Goal: Transaction & Acquisition: Book appointment/travel/reservation

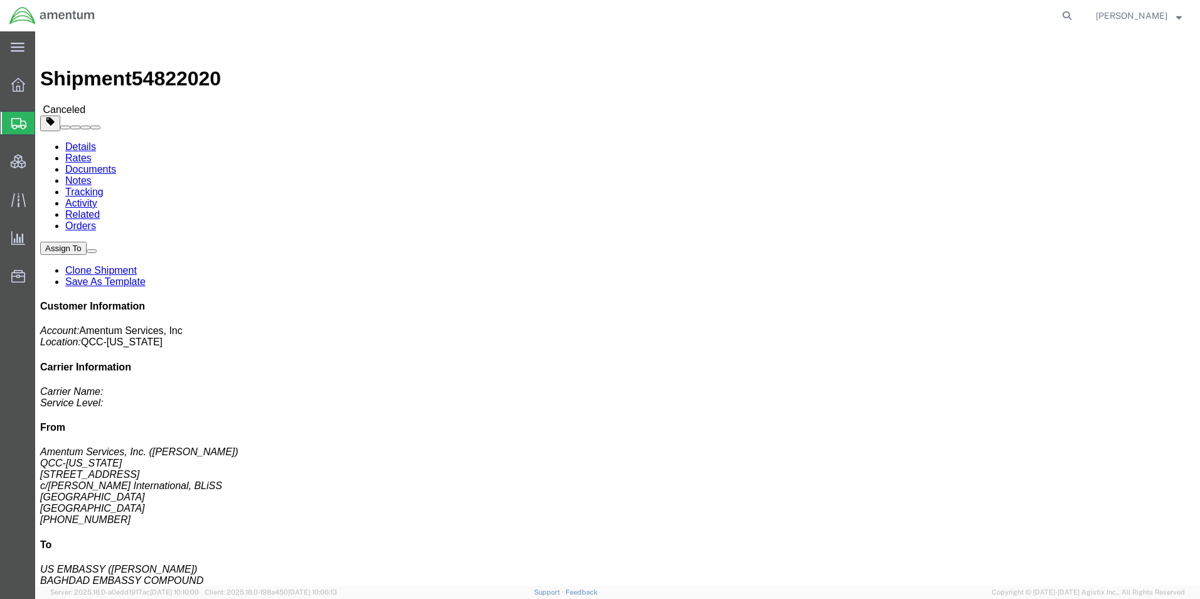
click link "Notes"
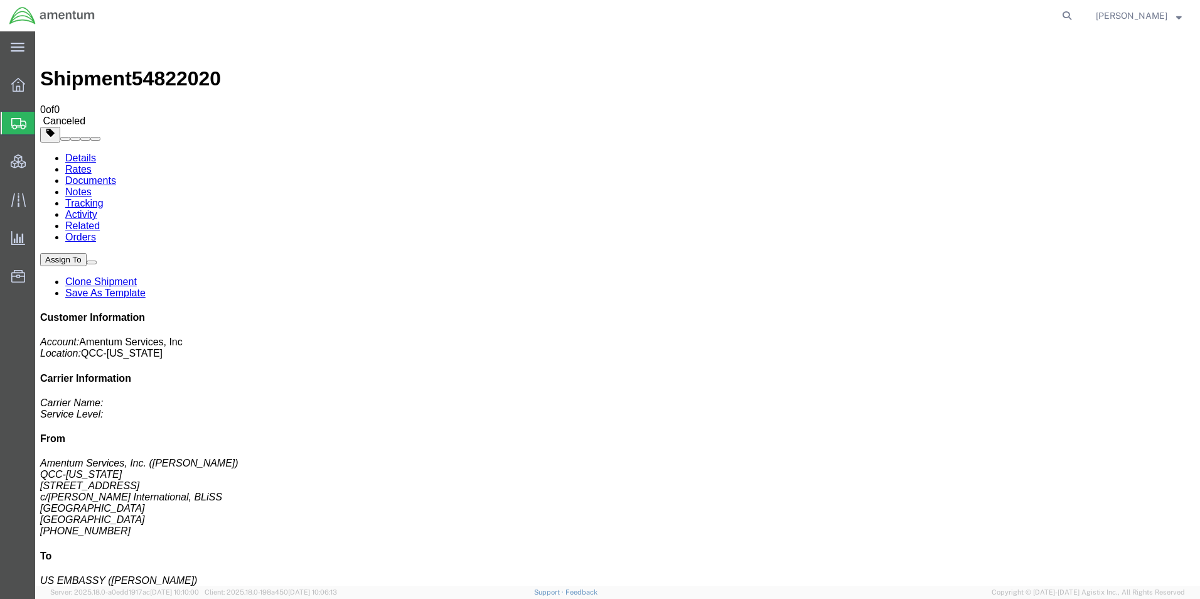
click at [97, 209] on link "Activity" at bounding box center [81, 214] width 32 height 11
drag, startPoint x: 1079, startPoint y: 8, endPoint x: 1063, endPoint y: 11, distance: 15.9
click at [1078, 8] on form at bounding box center [1068, 15] width 20 height 31
click at [1076, 14] on icon at bounding box center [1067, 16] width 18 height 18
click at [890, 19] on input "search" at bounding box center [868, 16] width 382 height 30
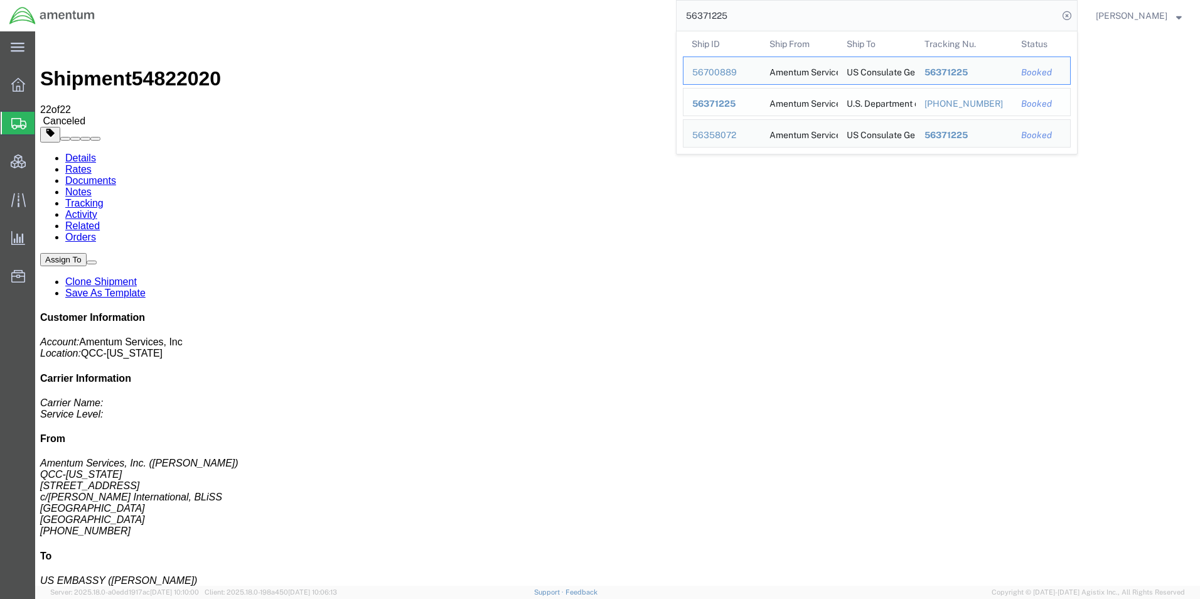
click at [736, 104] on span "56371225" at bounding box center [713, 104] width 43 height 10
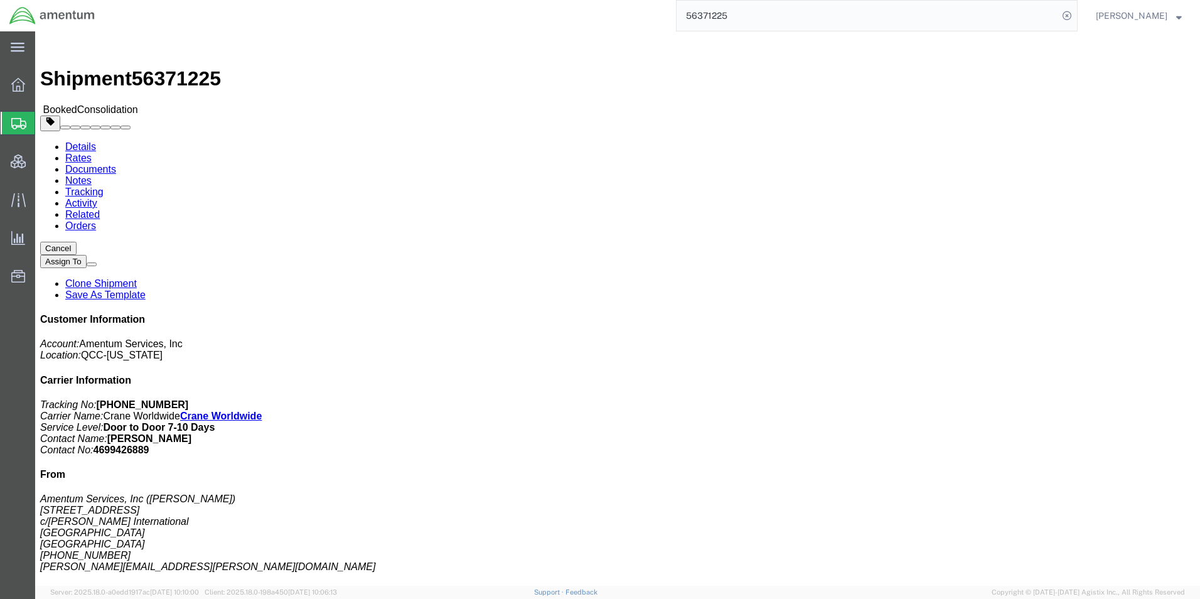
click link "Activity"
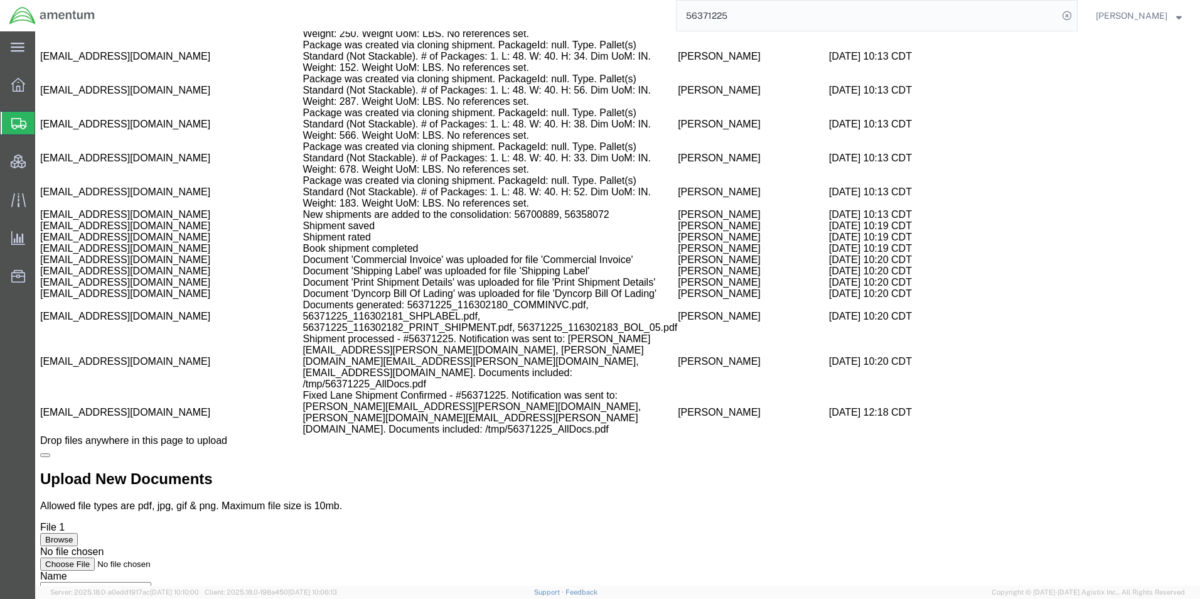
scroll to position [1847, 0]
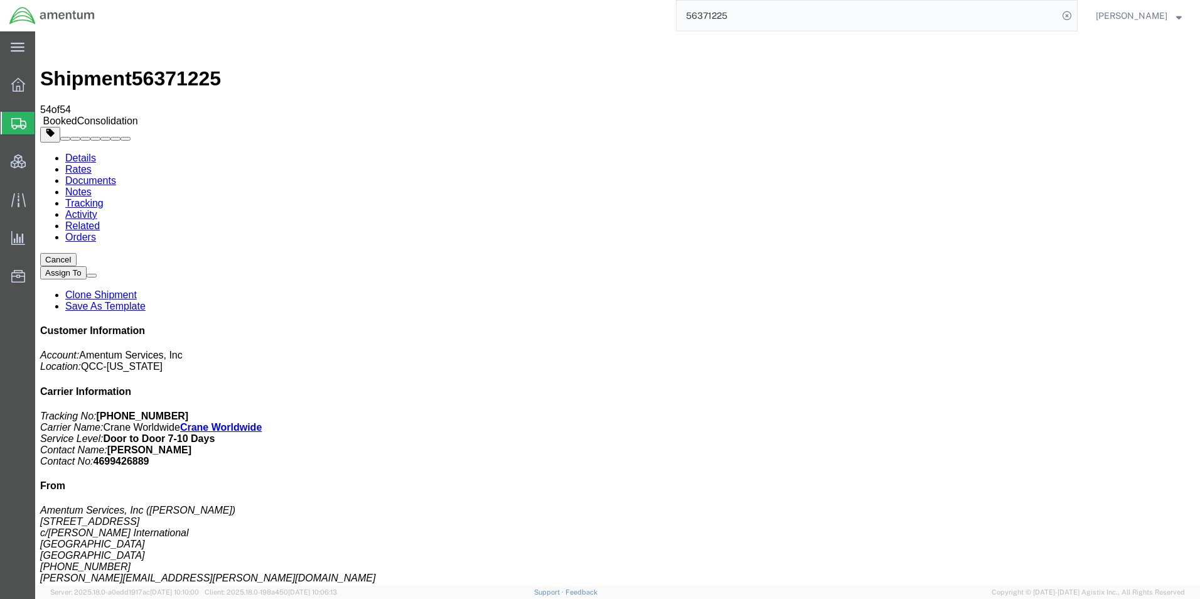
click link "Rates"
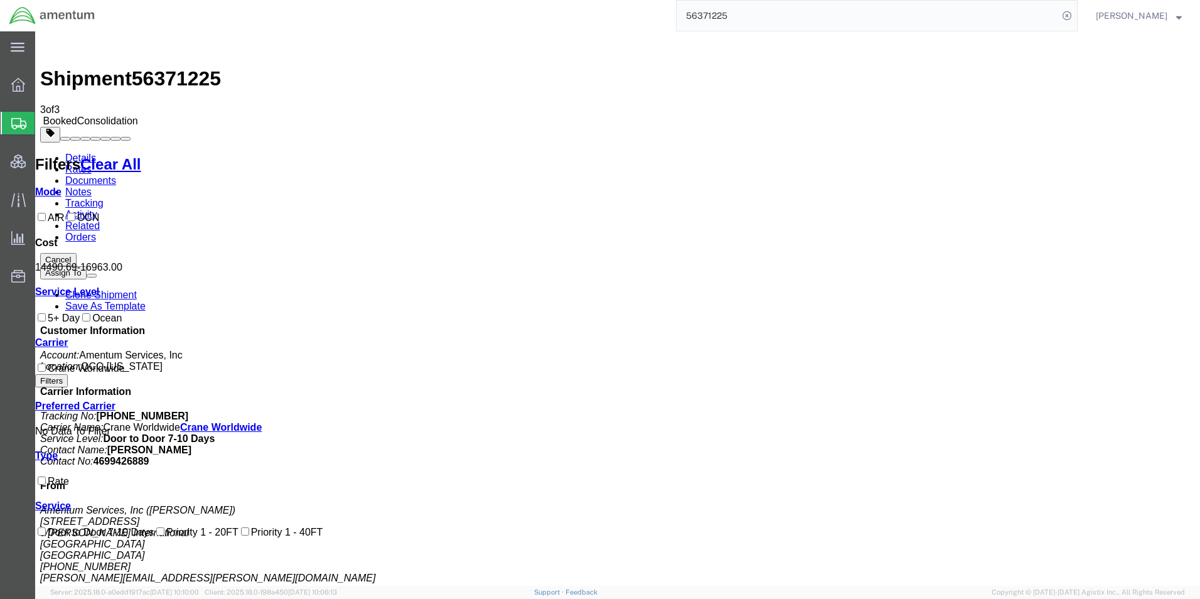
drag, startPoint x: 665, startPoint y: 87, endPoint x: 715, endPoint y: 32, distance: 74.2
click at [665, 153] on ul "Details Rates Documents Notes Tracking Activity Related Orders" at bounding box center [617, 198] width 1155 height 90
click at [772, 12] on input "56371225" at bounding box center [868, 16] width 382 height 30
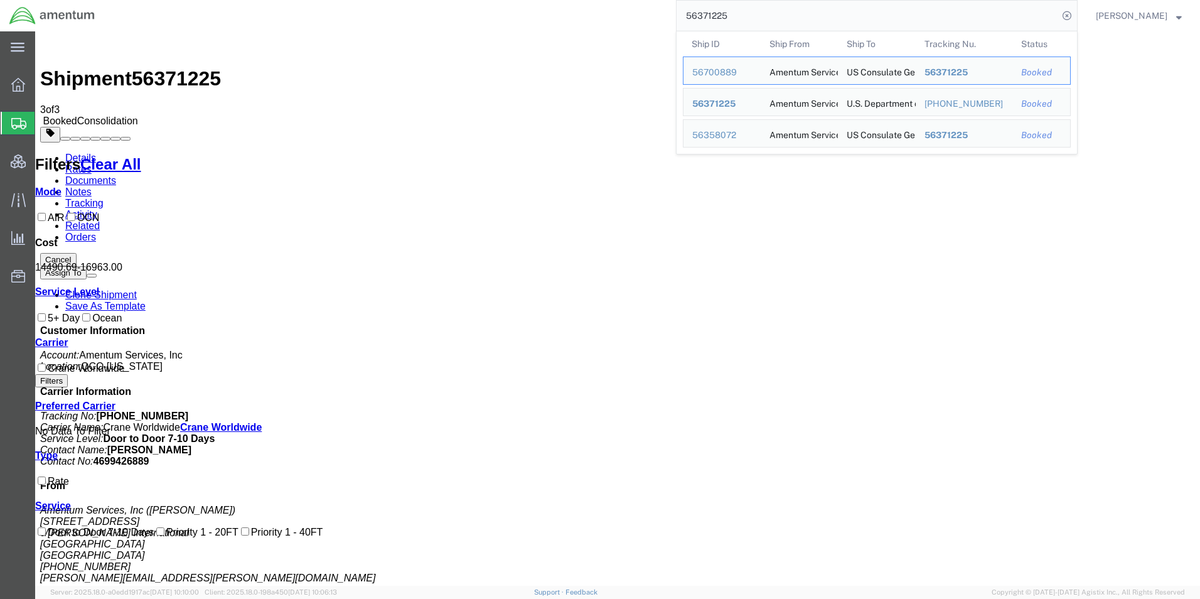
click at [739, 13] on input "56371225" at bounding box center [868, 16] width 382 height 30
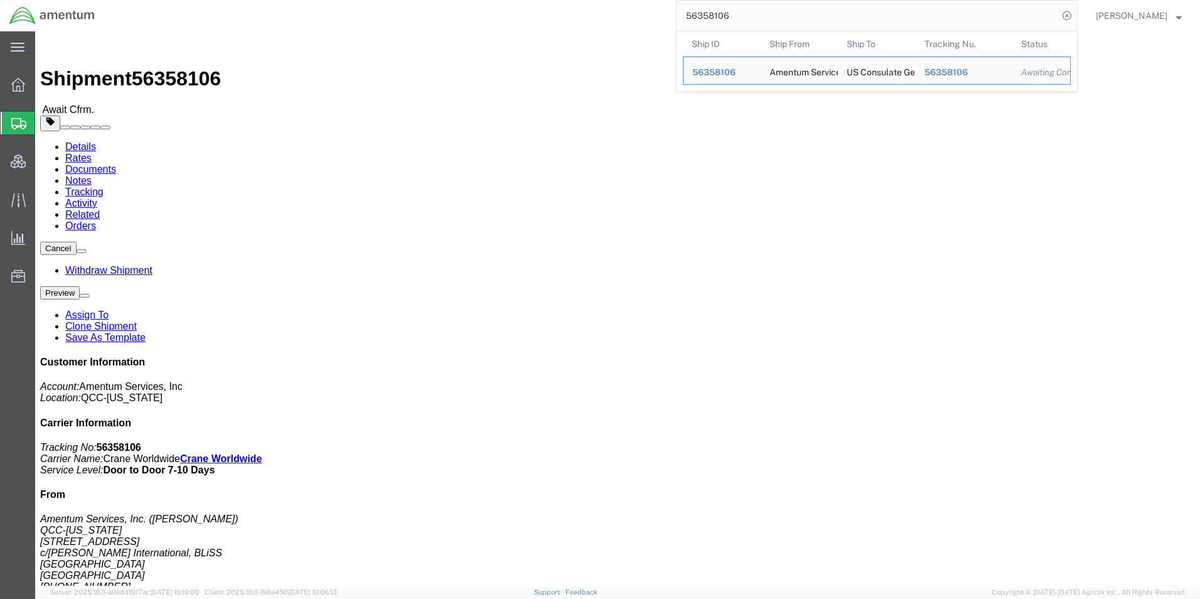
click link "Activity"
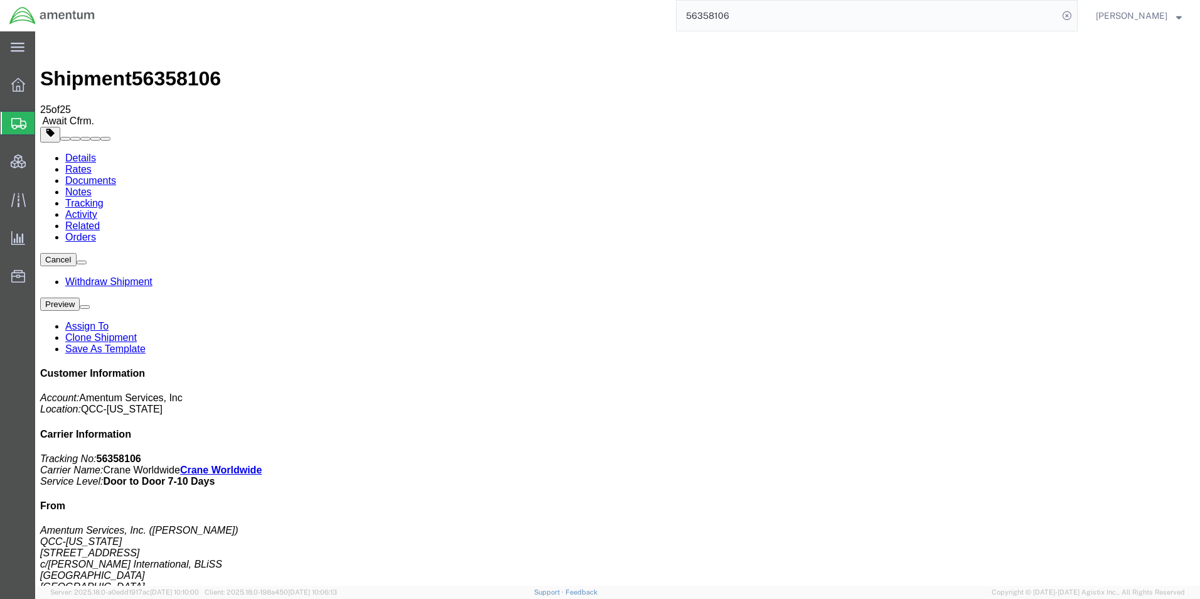
click at [0, 0] on span "Shipment Manager" at bounding box center [0, 0] width 0 height 0
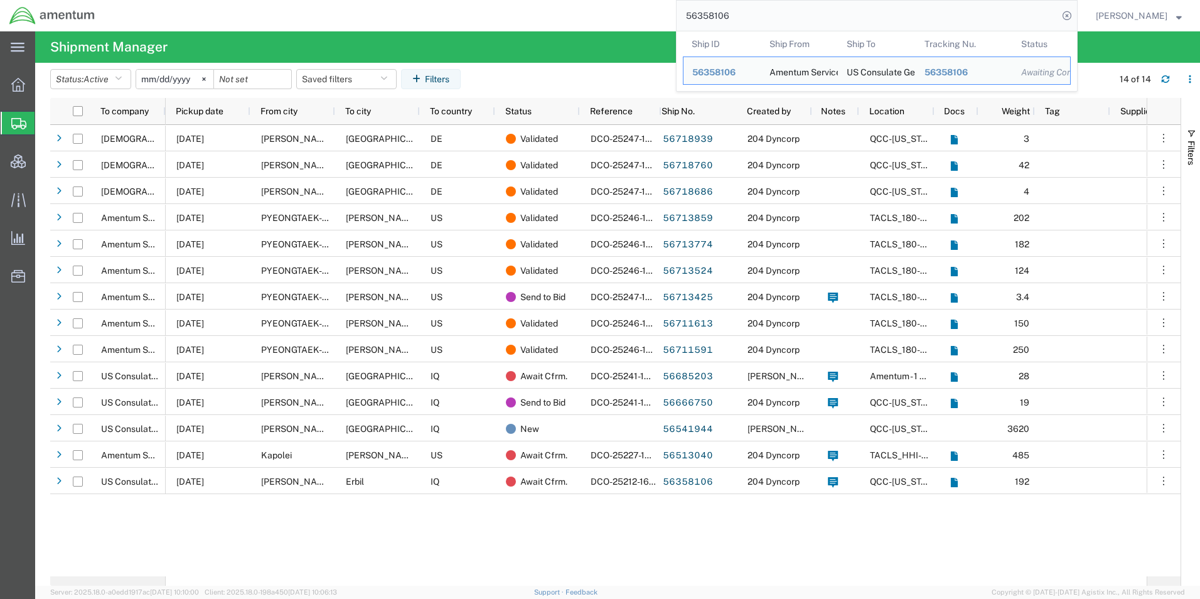
drag, startPoint x: 790, startPoint y: 23, endPoint x: 771, endPoint y: 12, distance: 21.6
click at [786, 23] on input "56358106" at bounding box center [868, 16] width 382 height 30
drag, startPoint x: 778, startPoint y: 14, endPoint x: 623, endPoint y: 9, distance: 155.8
click at [623, 9] on div "56358106 Ship ID Ship From Ship To Tracking Nu. Status Ship ID 56358106 Ship Fr…" at bounding box center [591, 15] width 974 height 31
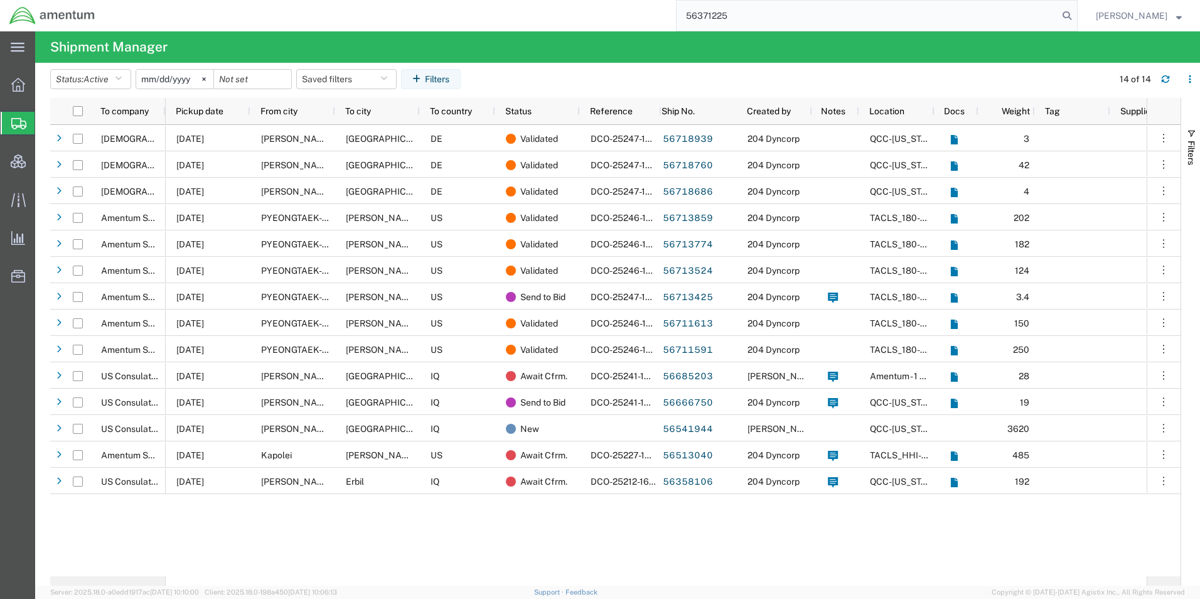
type input "56371225"
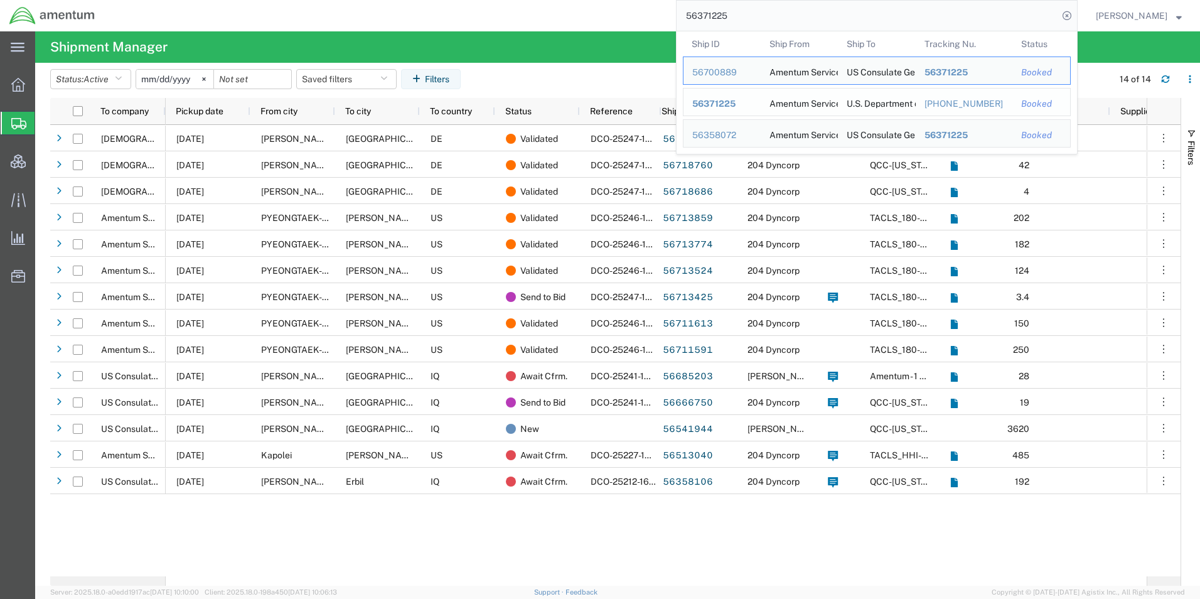
click at [736, 103] on span "56371225" at bounding box center [713, 104] width 43 height 10
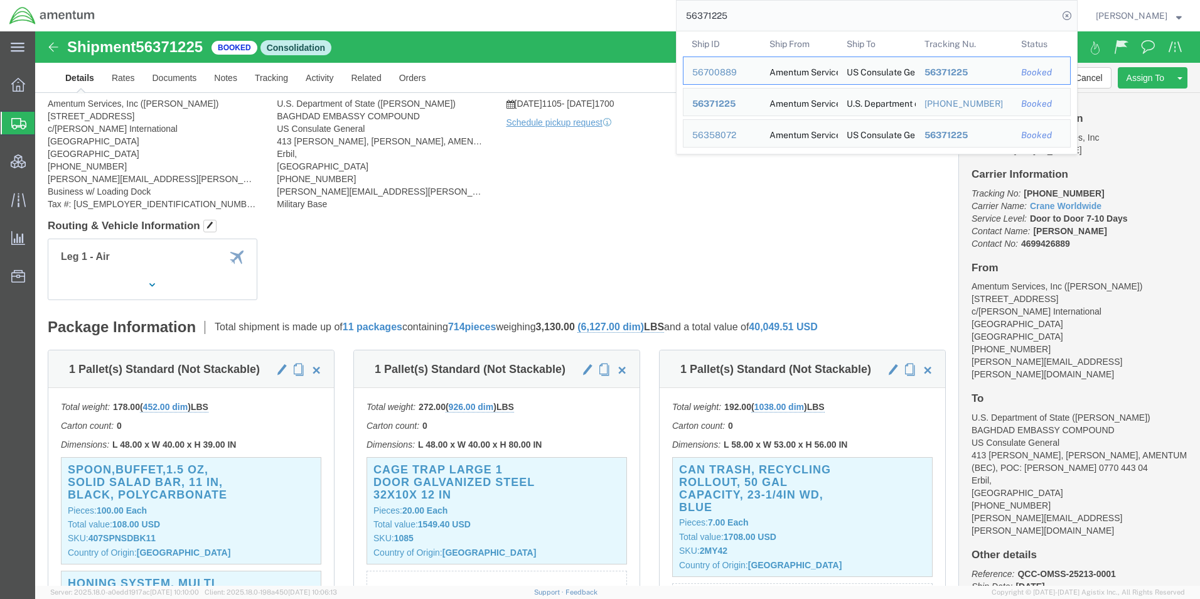
click at [746, 5] on input "56371225" at bounding box center [868, 16] width 382 height 30
click at [732, 14] on input "56371225" at bounding box center [868, 16] width 382 height 30
click div
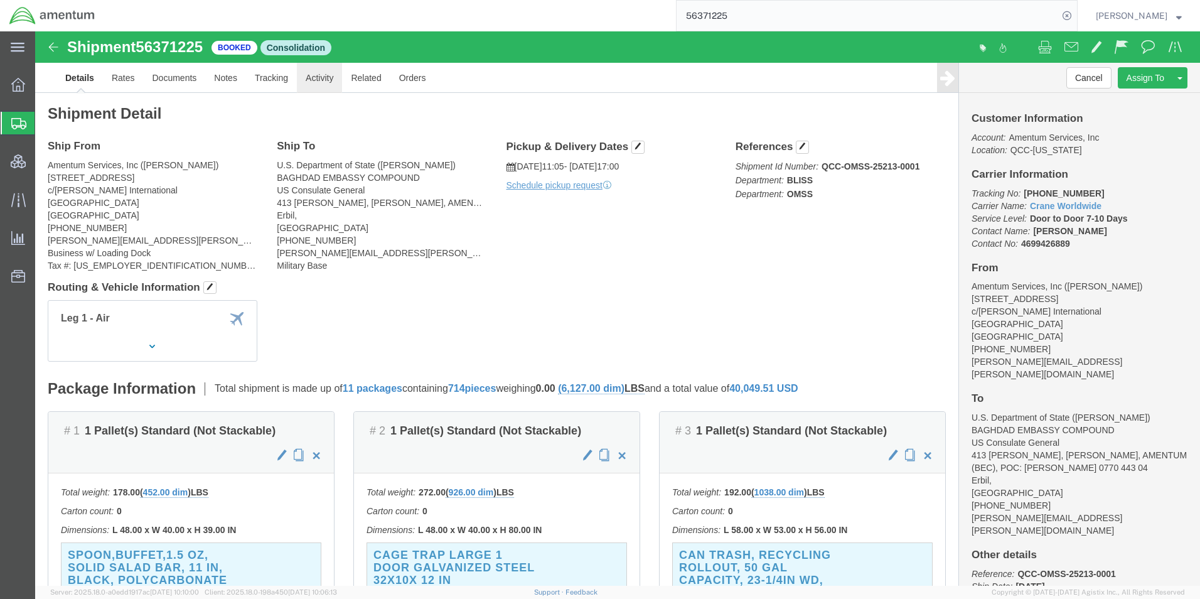
click link "Activity"
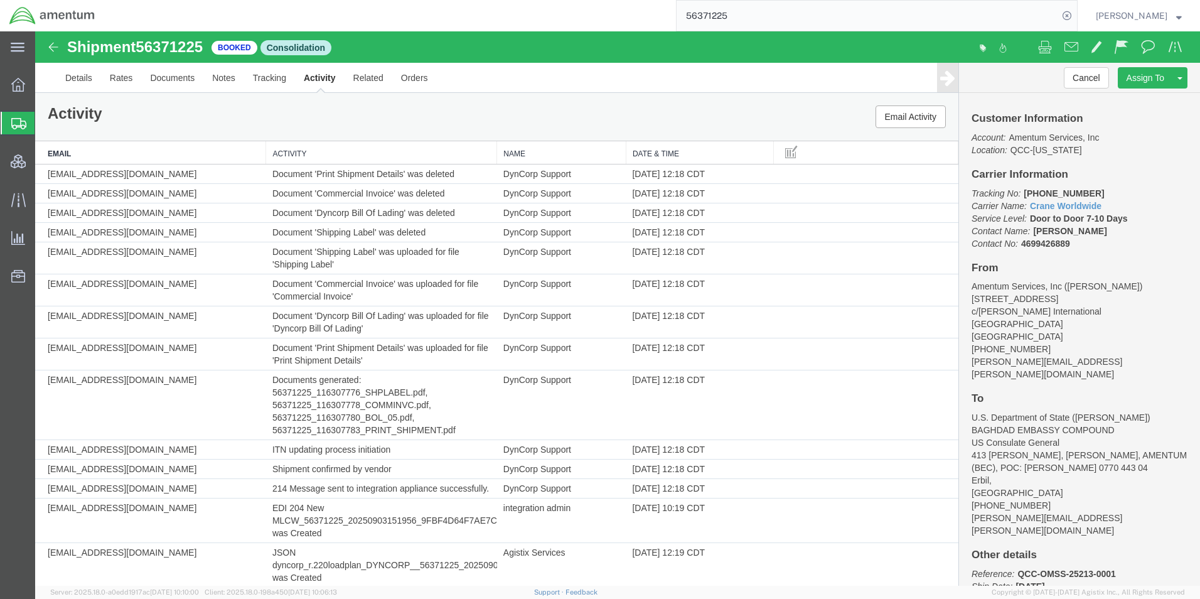
click at [675, 153] on th "Date & Time" at bounding box center [700, 152] width 148 height 23
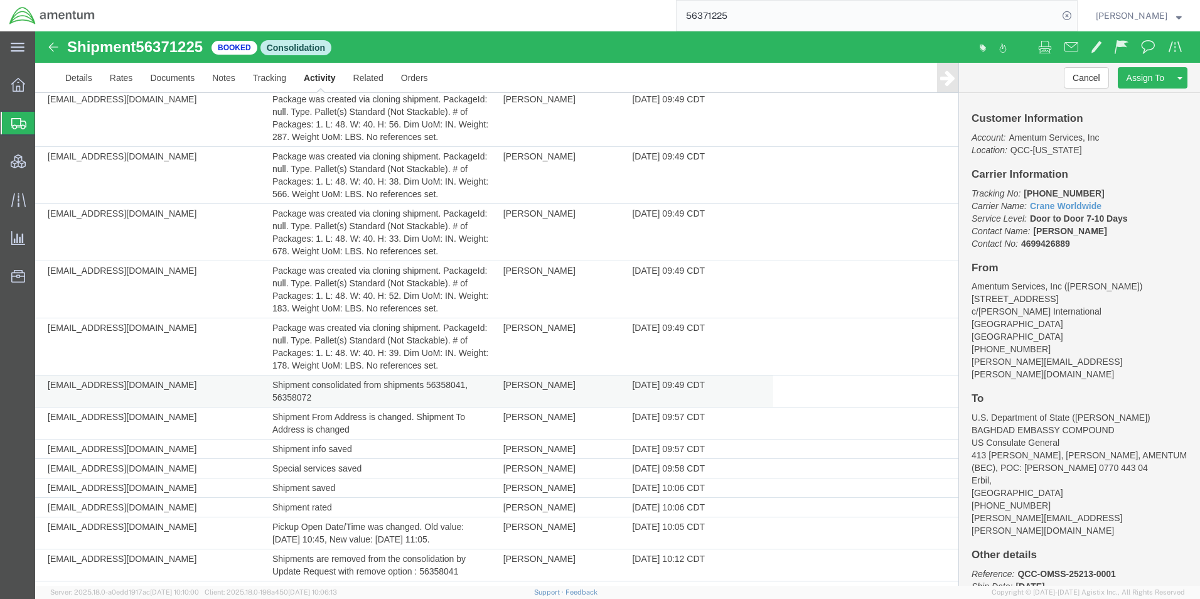
scroll to position [502, 0]
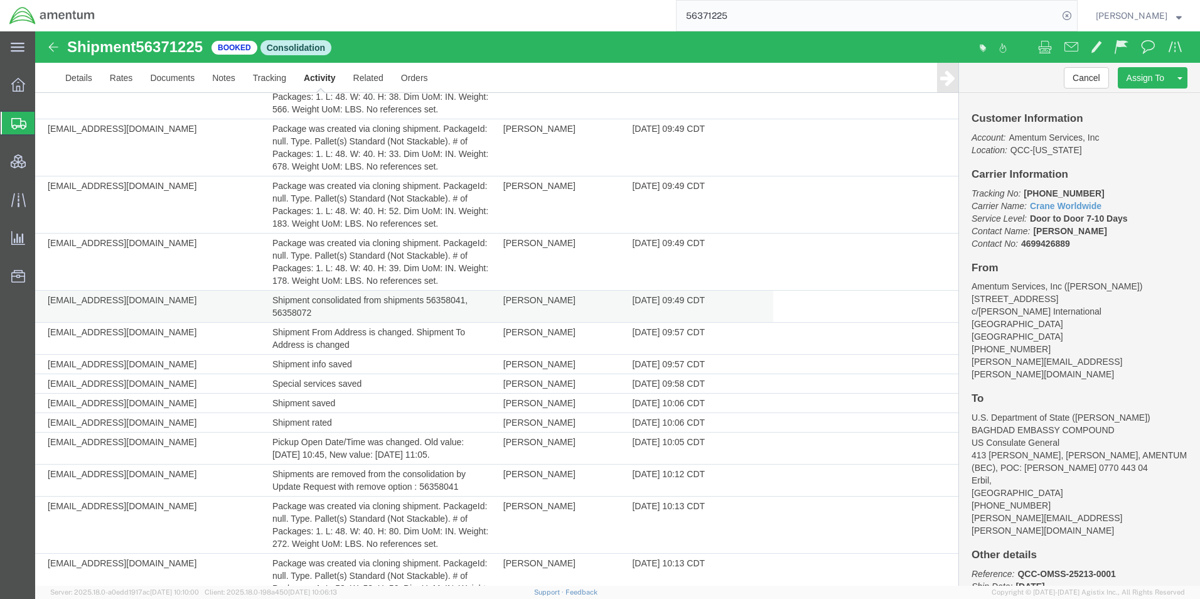
click at [442, 299] on td "Shipment consolidated from shipments 56358041, 56358072" at bounding box center [381, 307] width 231 height 32
click at [442, 302] on td "Shipment consolidated from shipments 56358041, 56358072" at bounding box center [381, 307] width 231 height 32
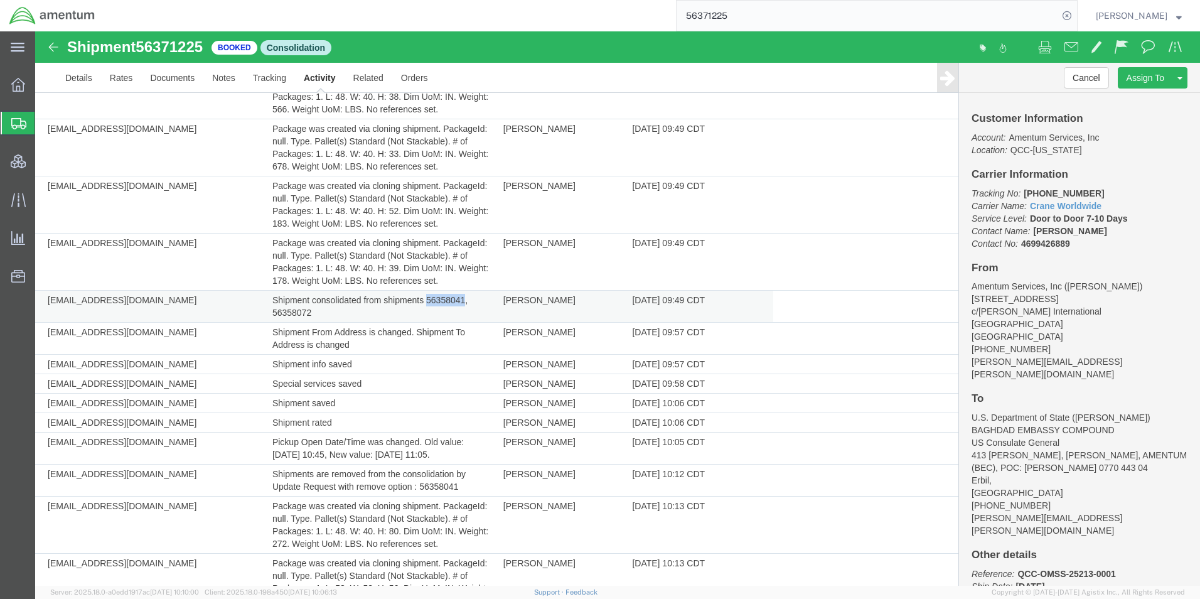
copy td "56358041"
click at [320, 308] on td "Shipment consolidated from shipments 56358041, 56358072" at bounding box center [381, 307] width 231 height 32
drag, startPoint x: 274, startPoint y: 299, endPoint x: 349, endPoint y: 317, distance: 77.4
click at [349, 317] on td "Shipment consolidated from shipments 56358041, 56358072" at bounding box center [381, 307] width 231 height 32
click at [434, 311] on td "Shipment consolidated from shipments 56358041, 56358072" at bounding box center [381, 307] width 231 height 32
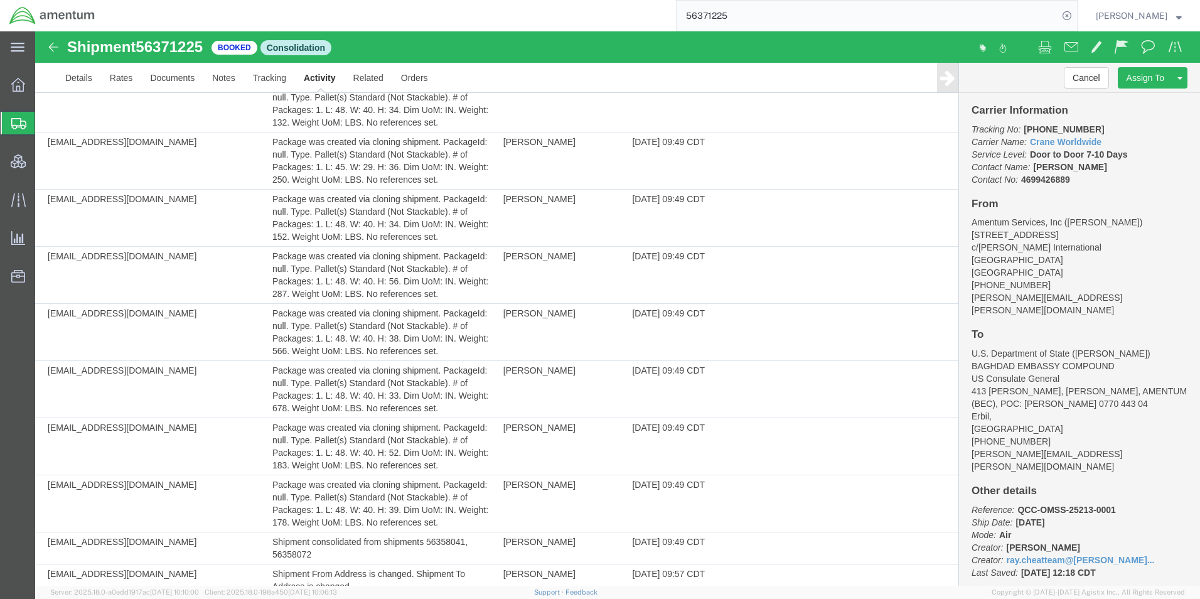
scroll to position [0, 0]
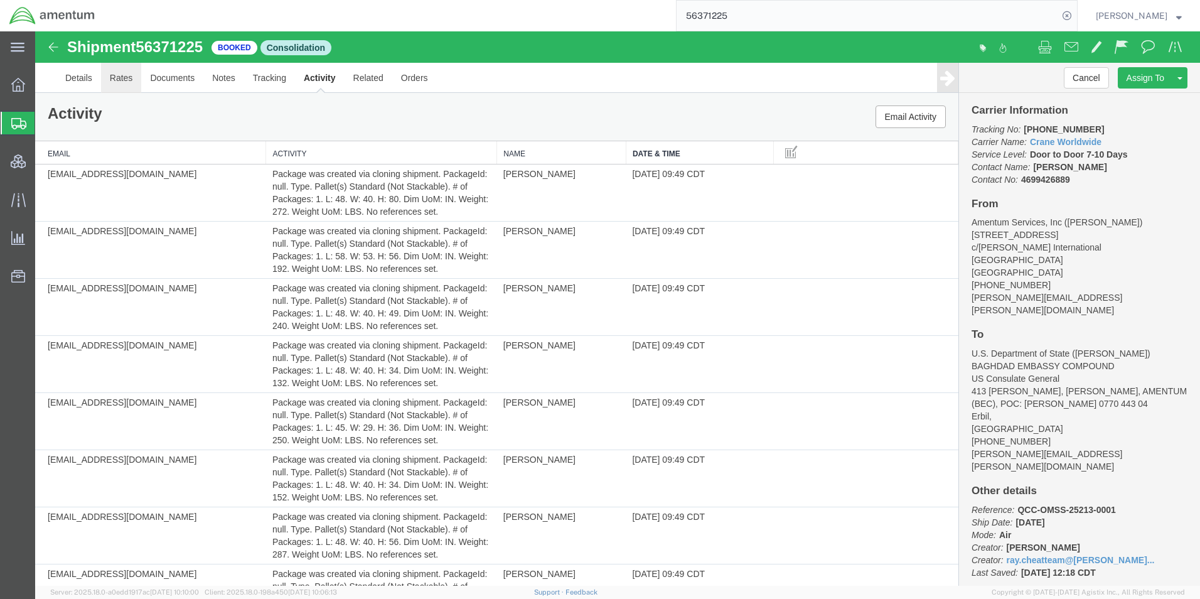
click at [117, 78] on link "Rates" at bounding box center [121, 78] width 41 height 30
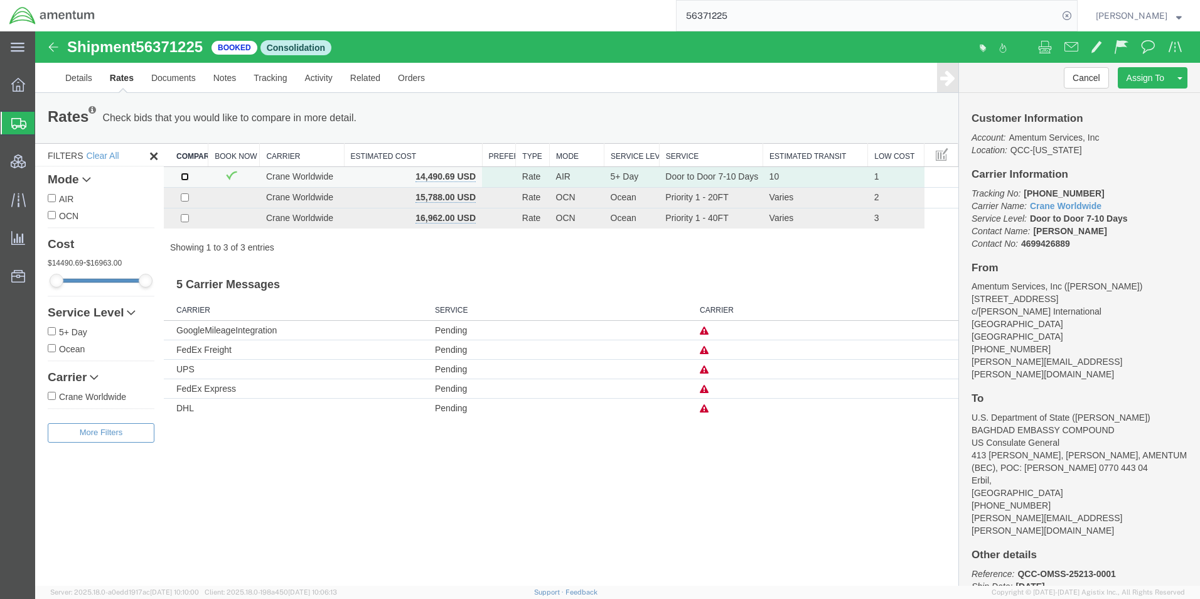
click at [185, 180] on input "checkbox" at bounding box center [185, 177] width 8 height 8
checkbox input "true"
click at [576, 109] on div "Rates Check bids that you would like to compare in more detail. Compare Filter" at bounding box center [496, 117] width 917 height 25
click at [84, 76] on link "Details" at bounding box center [78, 78] width 45 height 30
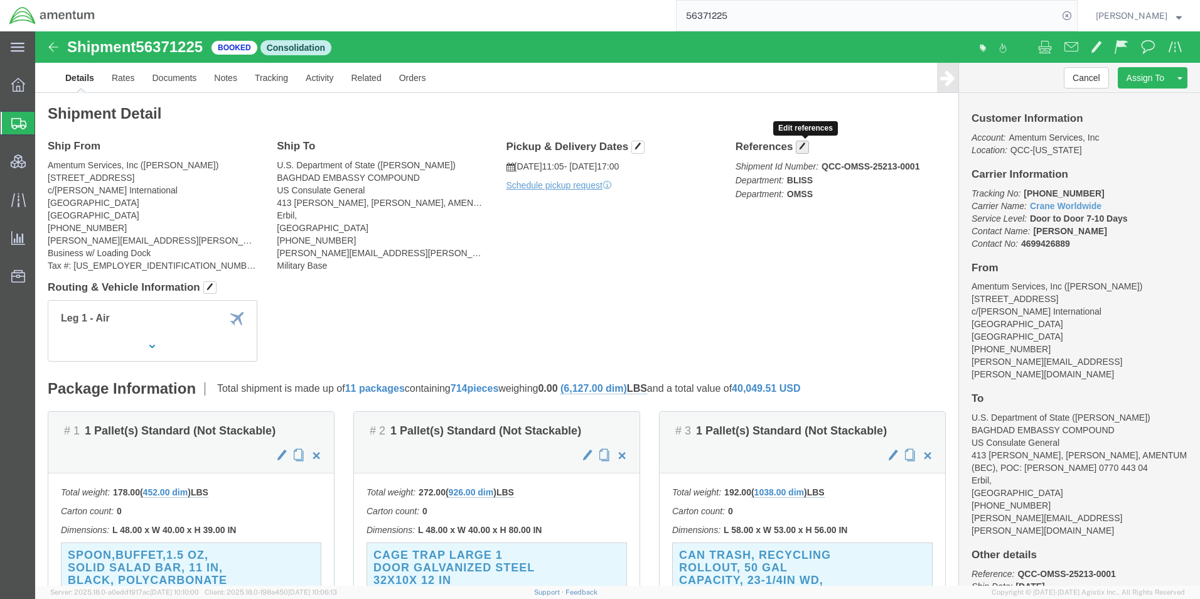
click span "button"
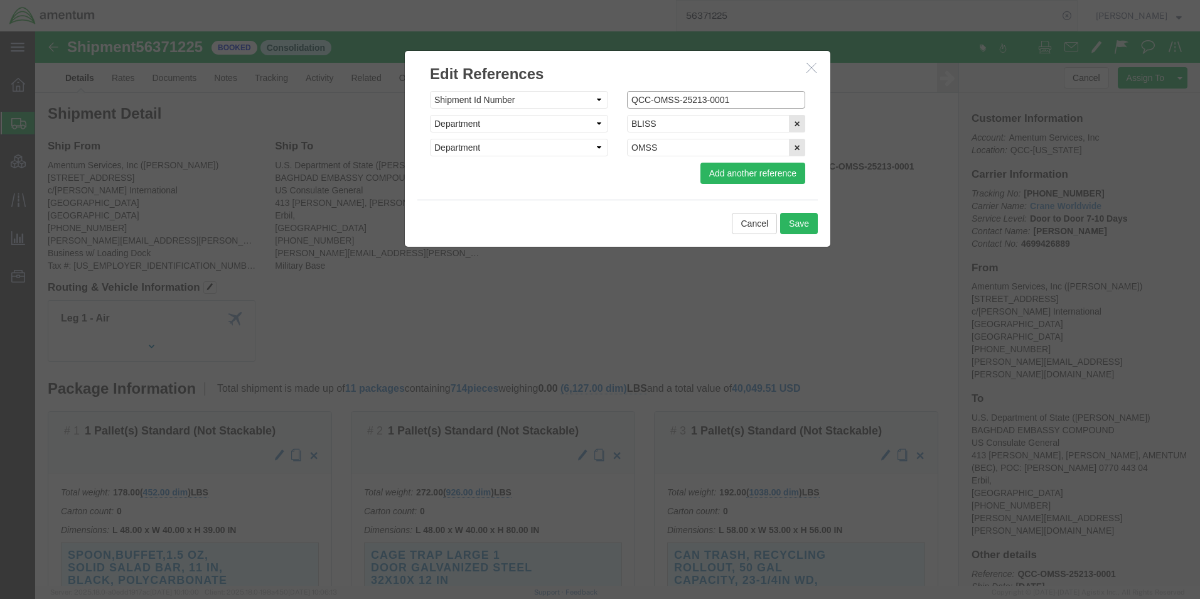
drag, startPoint x: 724, startPoint y: 71, endPoint x: 532, endPoint y: 51, distance: 193.1
click div "Edit References Select Account Type Activity ID Airline Appointment Number ASN …"
drag, startPoint x: 713, startPoint y: 193, endPoint x: 726, endPoint y: 244, distance: 53.1
click button "Cancel"
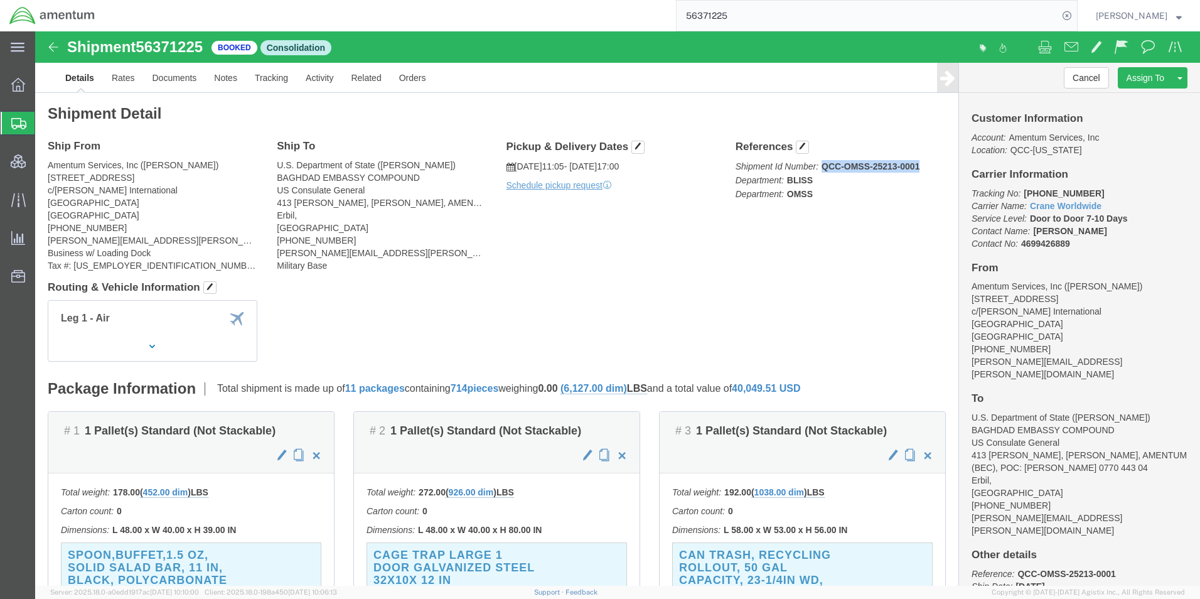
drag, startPoint x: 783, startPoint y: 137, endPoint x: 909, endPoint y: 140, distance: 126.2
click div "References Shipment Id Number: QCC-OMSS-25213-0001 Department: BLISS Department…"
click b "QCC-OMSS-25213-0001"
drag, startPoint x: 783, startPoint y: 134, endPoint x: 883, endPoint y: 134, distance: 99.8
click p "Shipment Id Number: QCC-OMSS-25213-0001 Department: BLISS Department: OMSS"
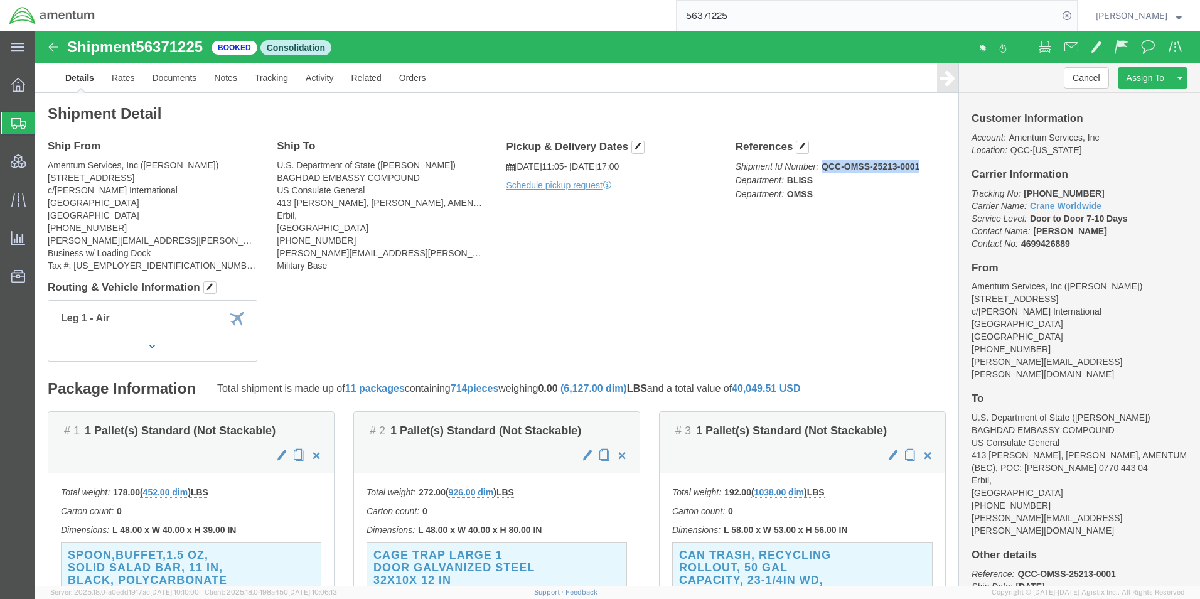
copy b "QCC-OMSS-25213-0001"
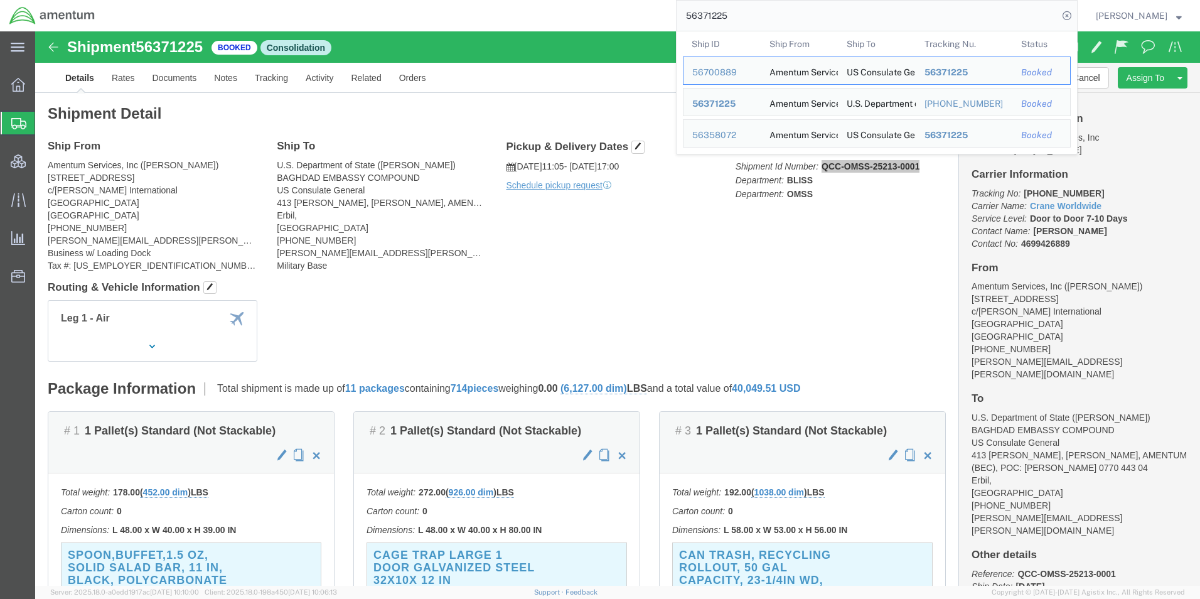
click at [754, 19] on input "56371225" at bounding box center [868, 16] width 382 height 30
drag, startPoint x: 772, startPoint y: 19, endPoint x: 611, endPoint y: 11, distance: 161.5
click at [611, 11] on div "56371225 Ship ID Ship From Ship To Tracking Nu. Status Ship ID 56700889 Ship Fr…" at bounding box center [591, 15] width 974 height 31
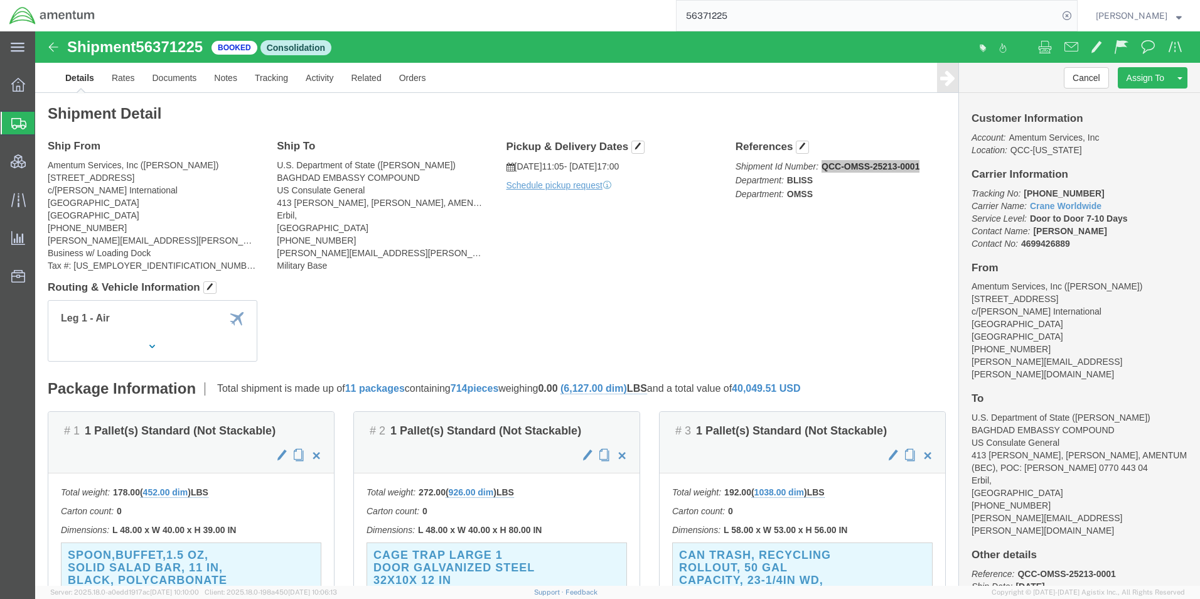
paste input "QCC-OMSS-25213-0001"
type input "QCC-OMSS-25213-0001"
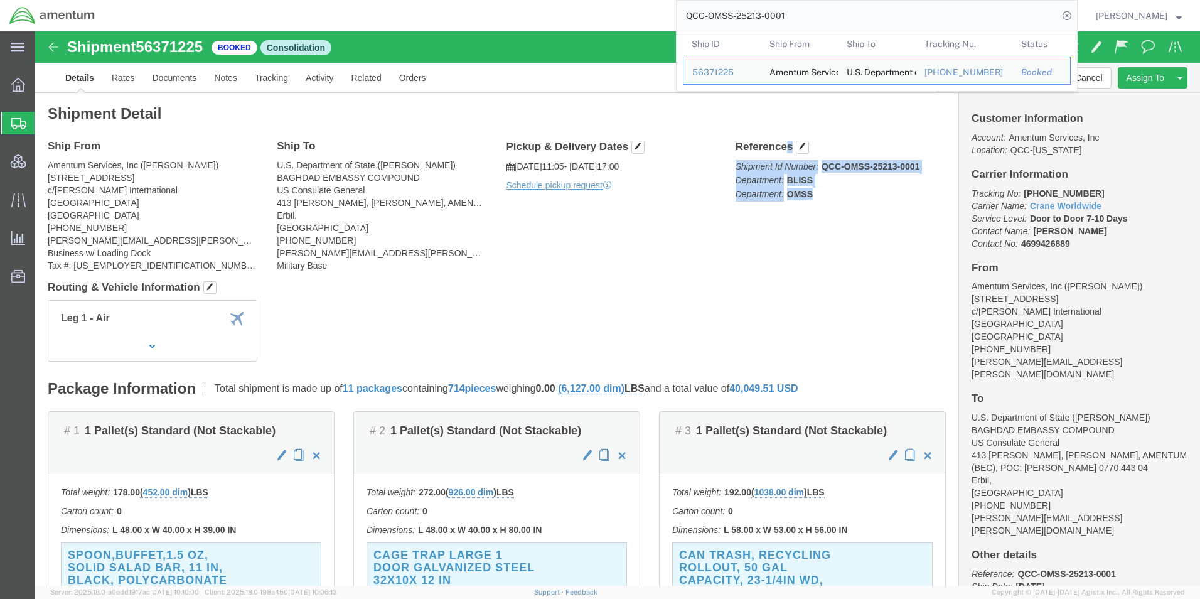
drag, startPoint x: 772, startPoint y: 165, endPoint x: 690, endPoint y: 118, distance: 94.8
click div "References Shipment Id Number: QCC-OMSS-25213-0001 Department: BLISS Department…"
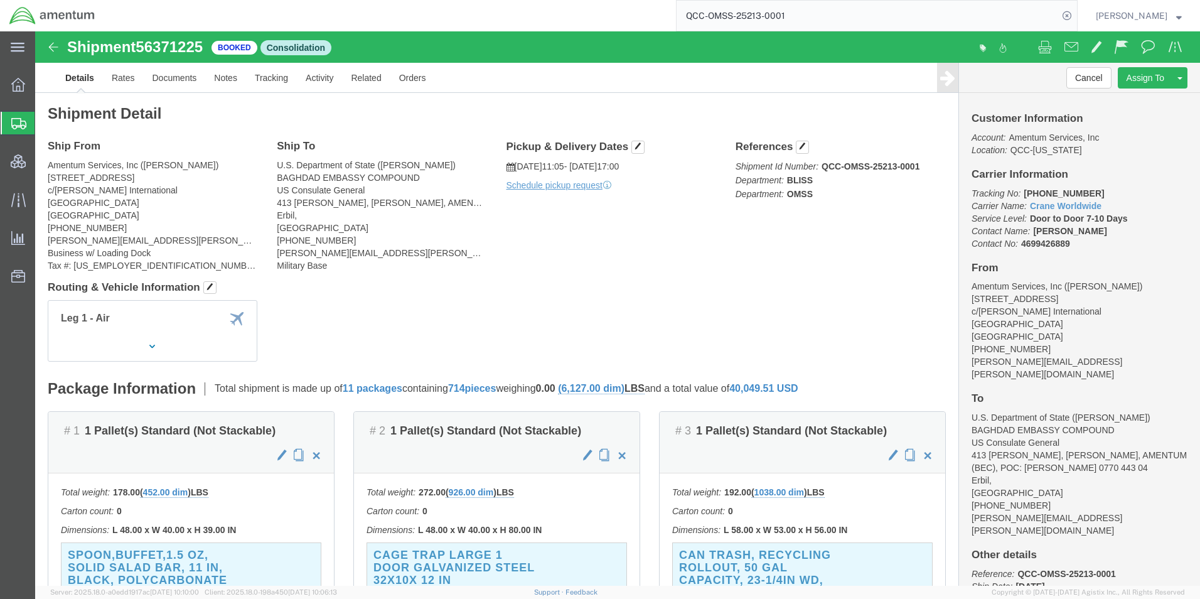
drag, startPoint x: 690, startPoint y: 118, endPoint x: 787, endPoint y: 163, distance: 106.7
click p "Shipment Id Number: QCC-OMSS-25213-0001 Department: BLISS Department: OMSS"
drag, startPoint x: 785, startPoint y: 166, endPoint x: 693, endPoint y: 130, distance: 99.0
click div "References Shipment Id Number: QCC-OMSS-25213-0001 Department: BLISS Department…"
drag, startPoint x: 696, startPoint y: 136, endPoint x: 752, endPoint y: 170, distance: 65.3
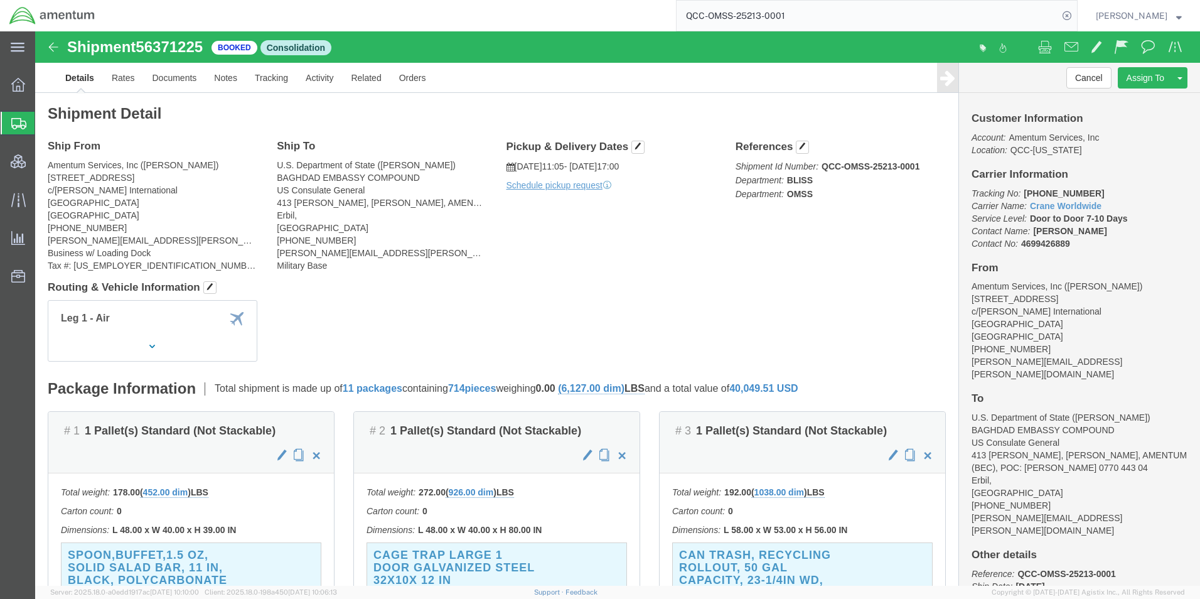
click div "References Shipment Id Number: QCC-OMSS-25213-0001 Department: BLISS Department…"
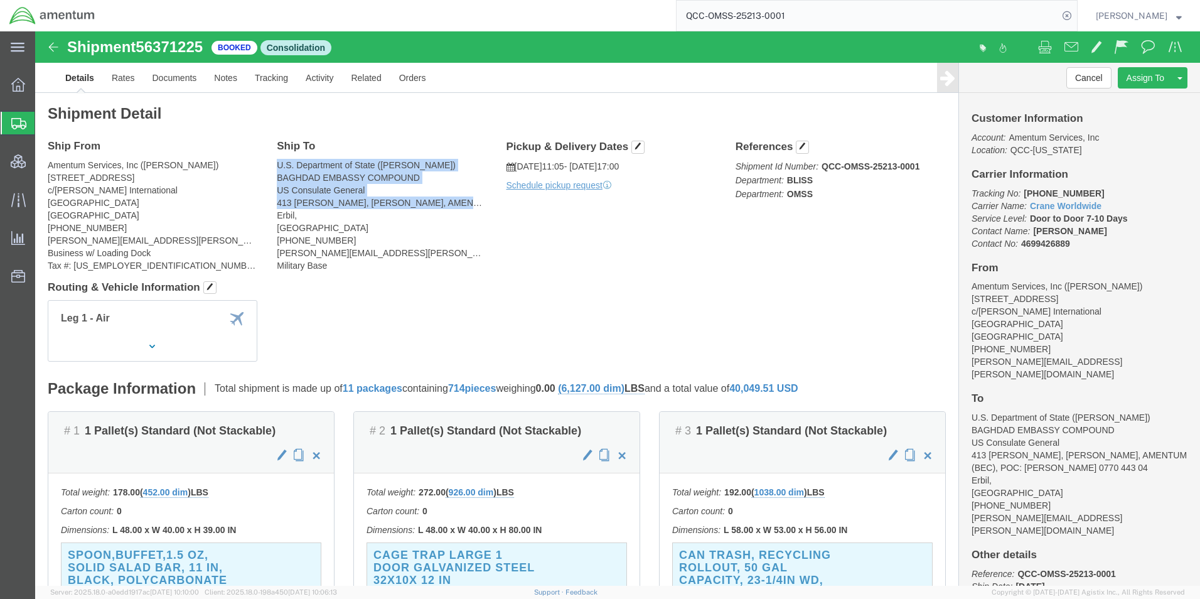
drag, startPoint x: 242, startPoint y: 134, endPoint x: 443, endPoint y: 171, distance: 204.3
click address "U.S. Department of State (Shailesh Chandran) BAGHDAD EMBASSY COMPOUND US Consul…"
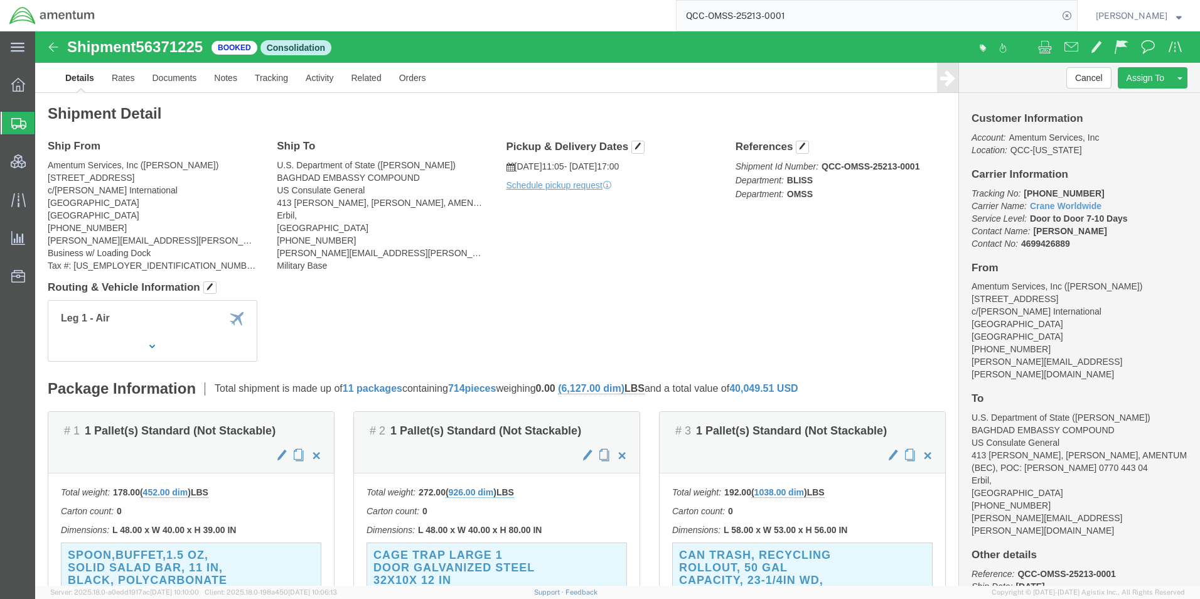
click address "U.S. Department of State (Shailesh Chandran) BAGHDAD EMBASSY COMPOUND US Consul…"
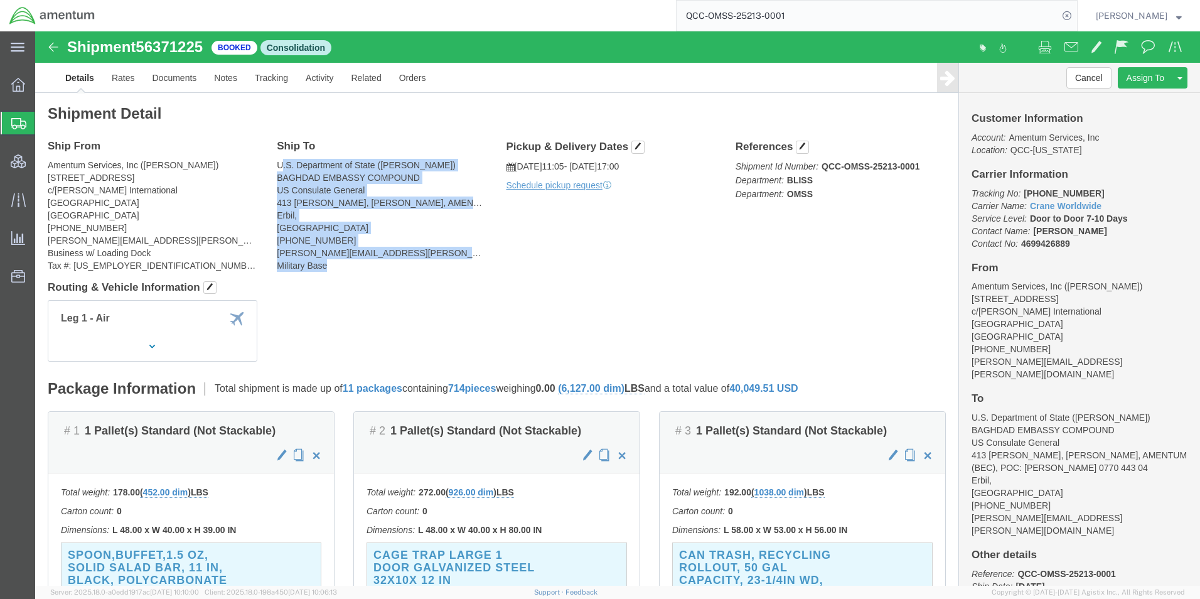
drag, startPoint x: 244, startPoint y: 132, endPoint x: 335, endPoint y: 228, distance: 132.4
click address "U.S. Department of State (Shailesh Chandran) BAGHDAD EMBASSY COMPOUND US Consul…"
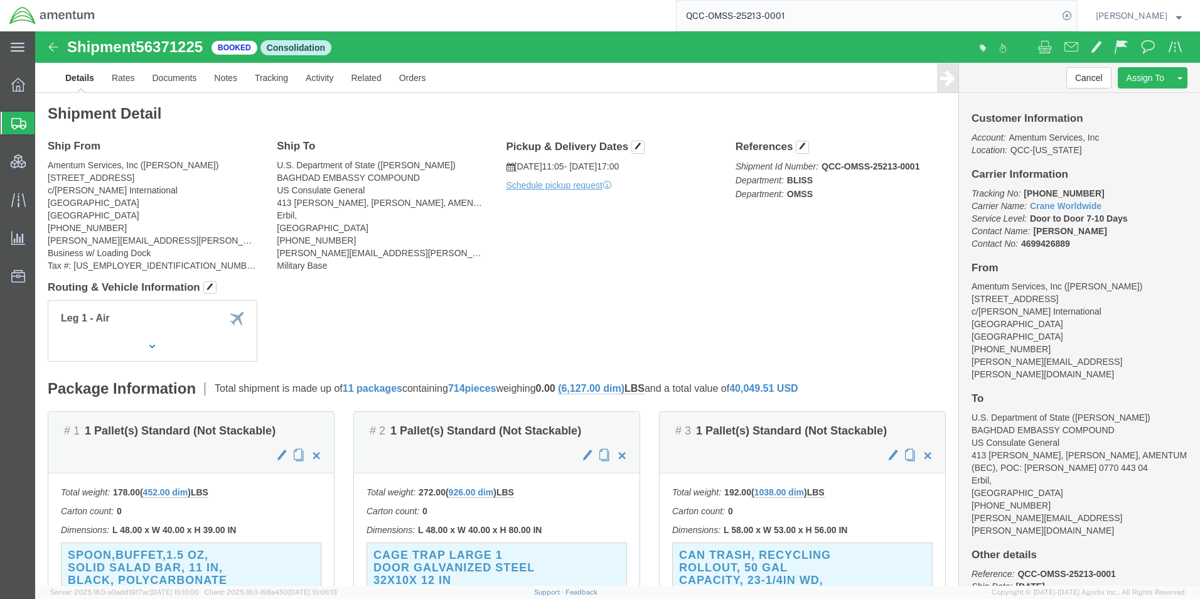
drag, startPoint x: 335, startPoint y: 228, endPoint x: 303, endPoint y: 249, distance: 37.6
click div "Shipment Detail Ship From Amentum Services, Inc (Jason Martin) 4050 Valley View…"
drag, startPoint x: 696, startPoint y: 134, endPoint x: 780, endPoint y: 174, distance: 93.0
click div "References Shipment Id Number: QCC-OMSS-25213-0001 Department: BLISS Department…"
drag, startPoint x: 773, startPoint y: 164, endPoint x: 774, endPoint y: 206, distance: 42.1
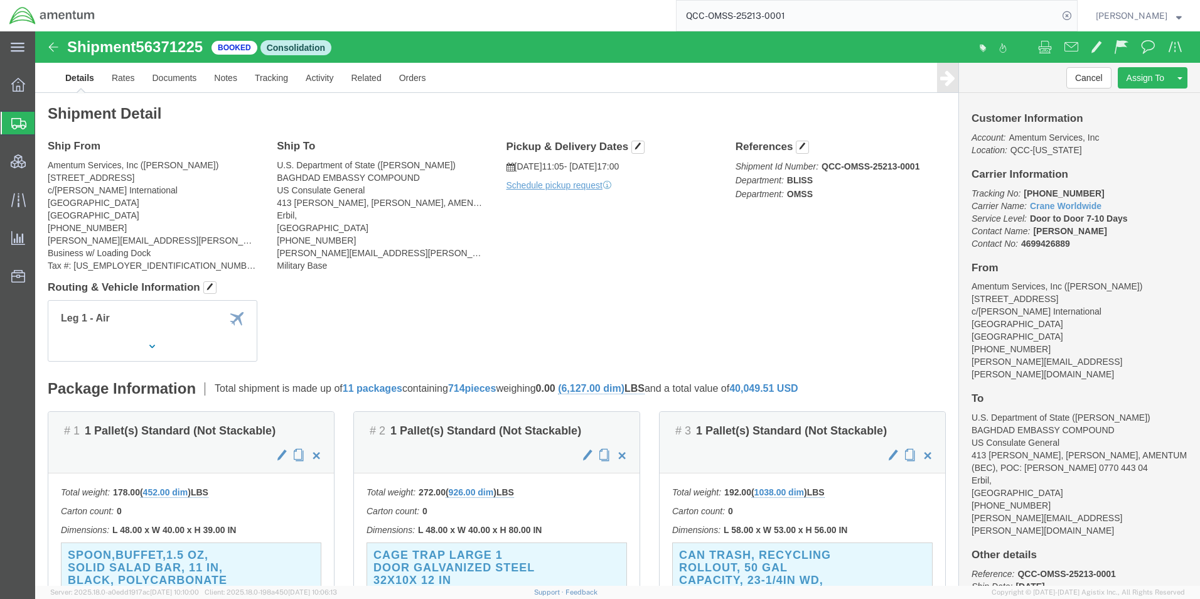
click div "Ship From Amentum Services, Inc (Jason Martin) 4050 Valley View Ln, Dock Door #…"
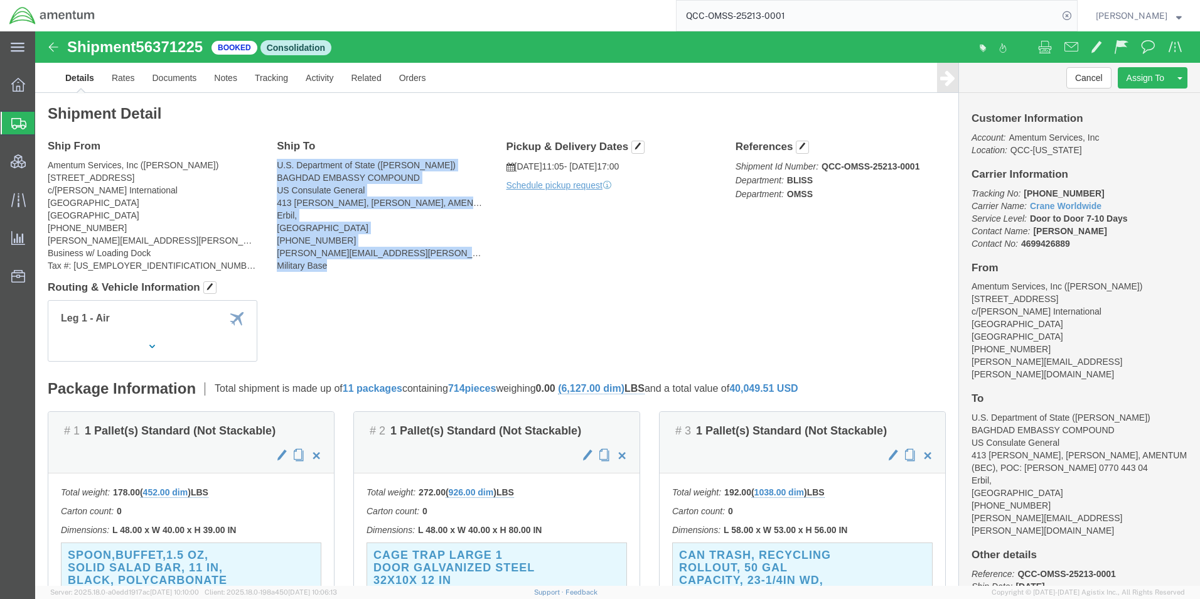
drag, startPoint x: 277, startPoint y: 159, endPoint x: 322, endPoint y: 239, distance: 91.1
click address "U.S. Department of State (Shailesh Chandran) BAGHDAD EMBASSY COMPOUND US Consul…"
drag, startPoint x: 322, startPoint y: 239, endPoint x: 325, endPoint y: 277, distance: 39.0
click div "Leg 1 - Air"
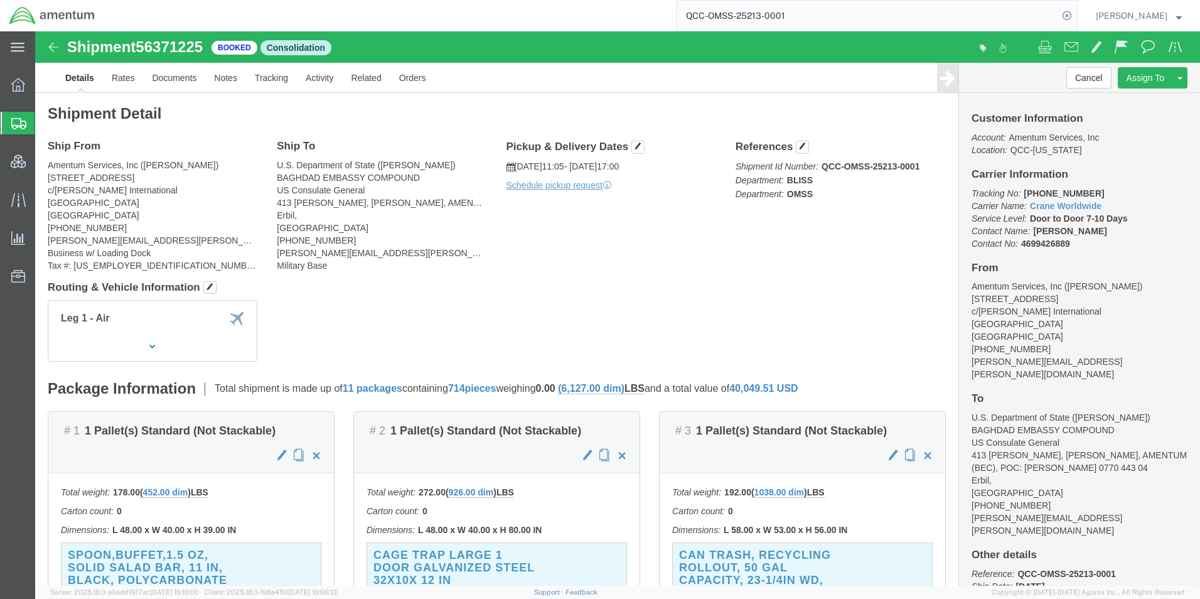
click at [0, 0] on span "Shipment Manager" at bounding box center [0, 0] width 0 height 0
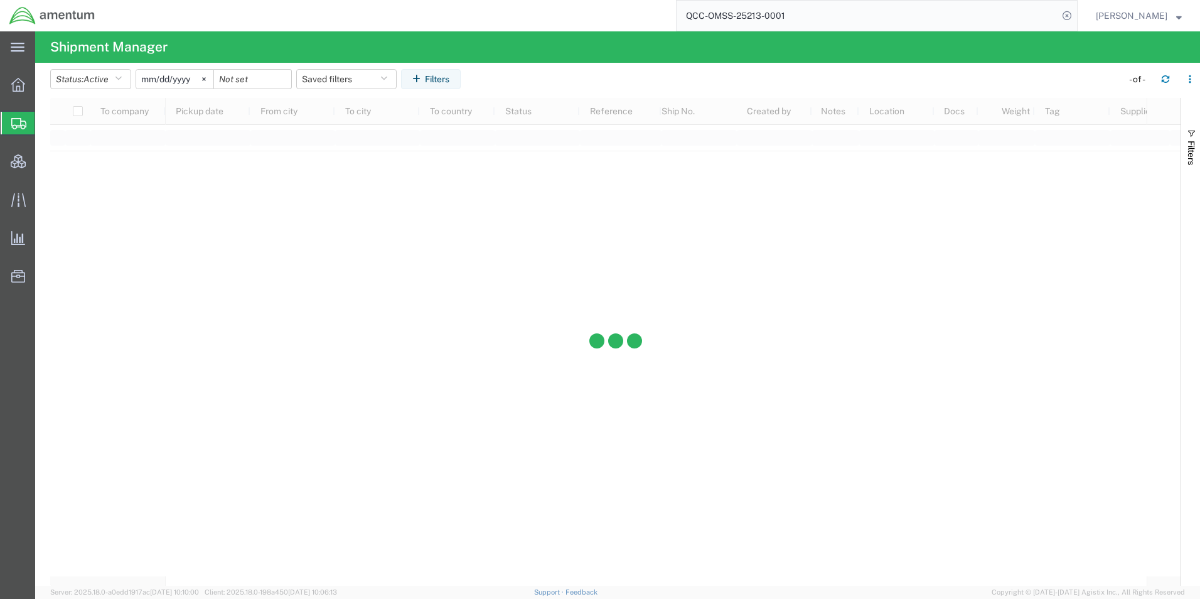
click at [0, 0] on span "Create Shipment" at bounding box center [0, 0] width 0 height 0
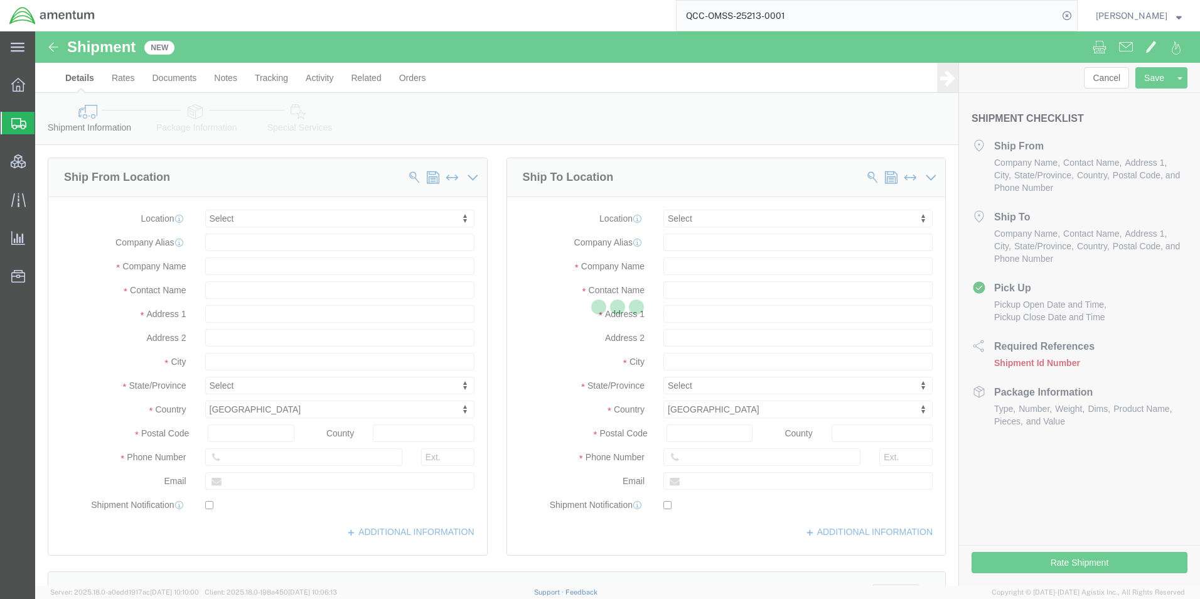
select select
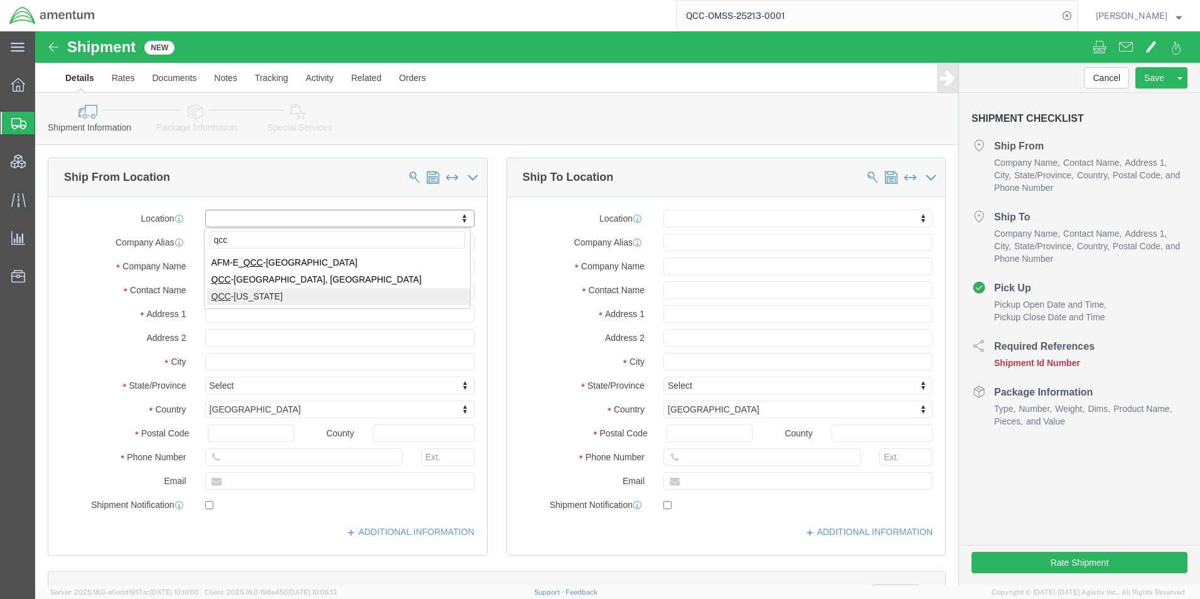
type input "qcc"
select select "42668"
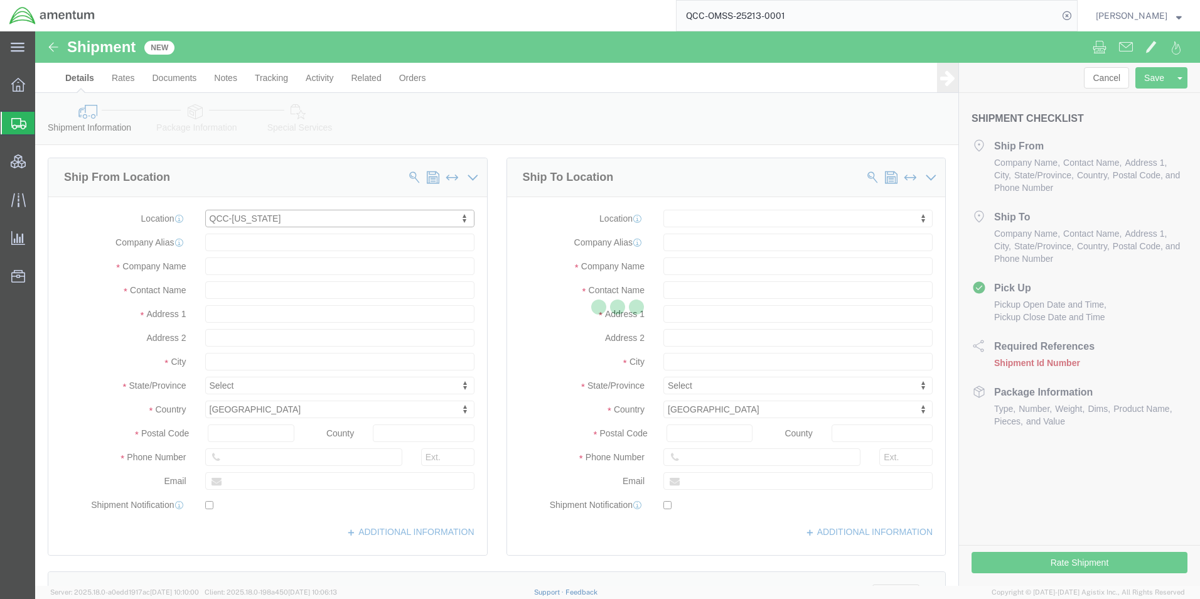
select select "TX"
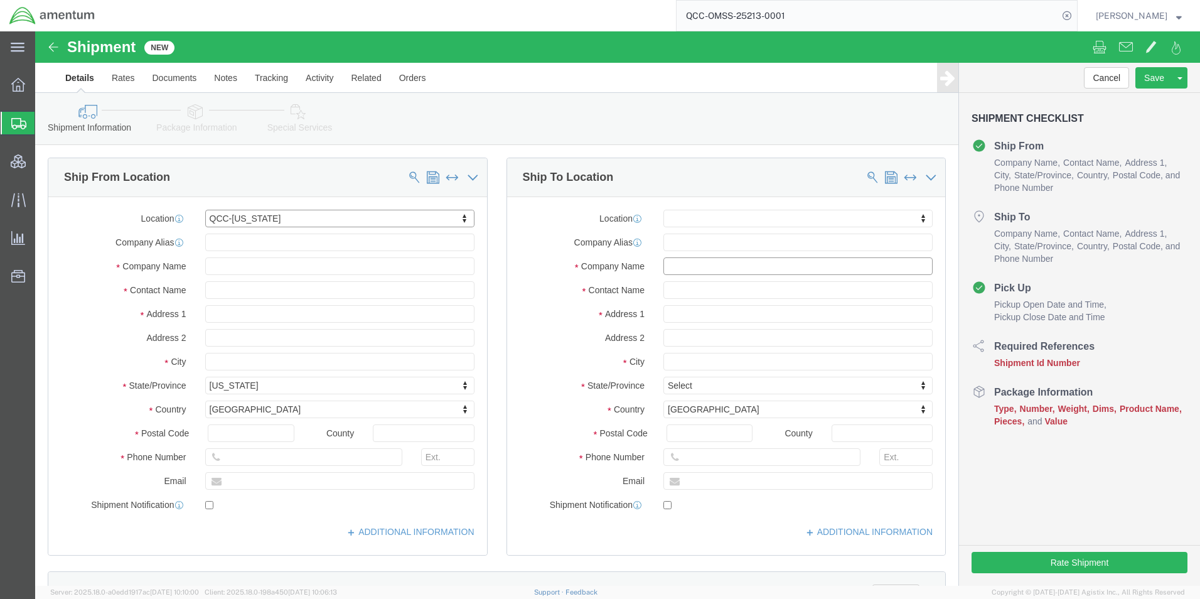
click input "text"
type input "C"
type input "Amentum Services, Inc"
type input "Andrew Boyd"
type input "8 Whittaker Street"
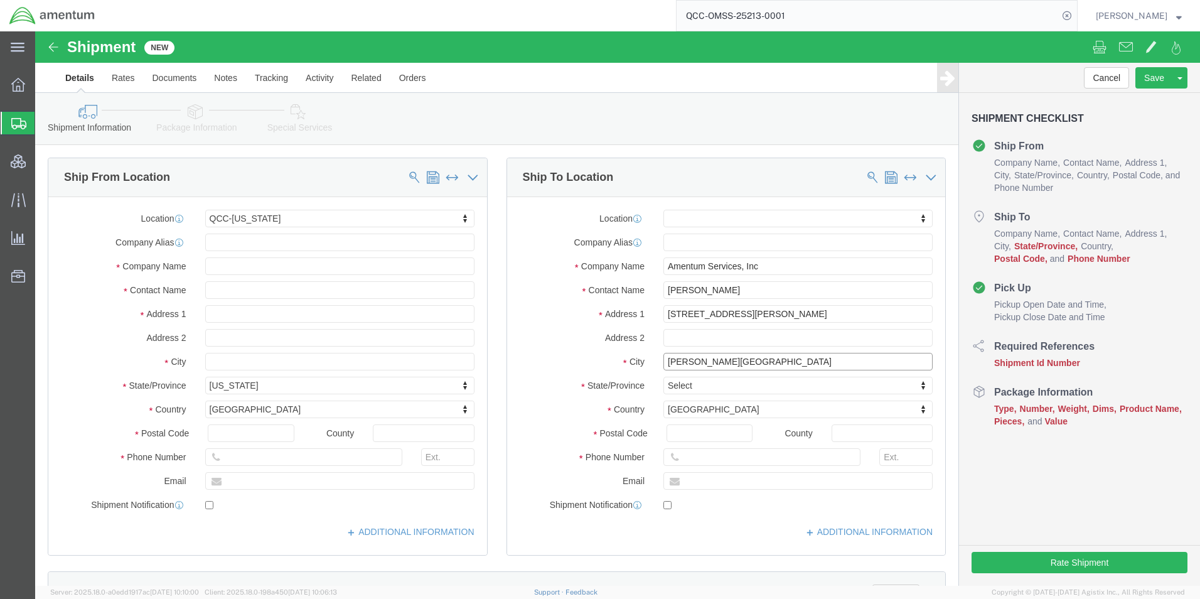
type input "Alice Springs"
type input "A"
type input "Au"
type input "Aust"
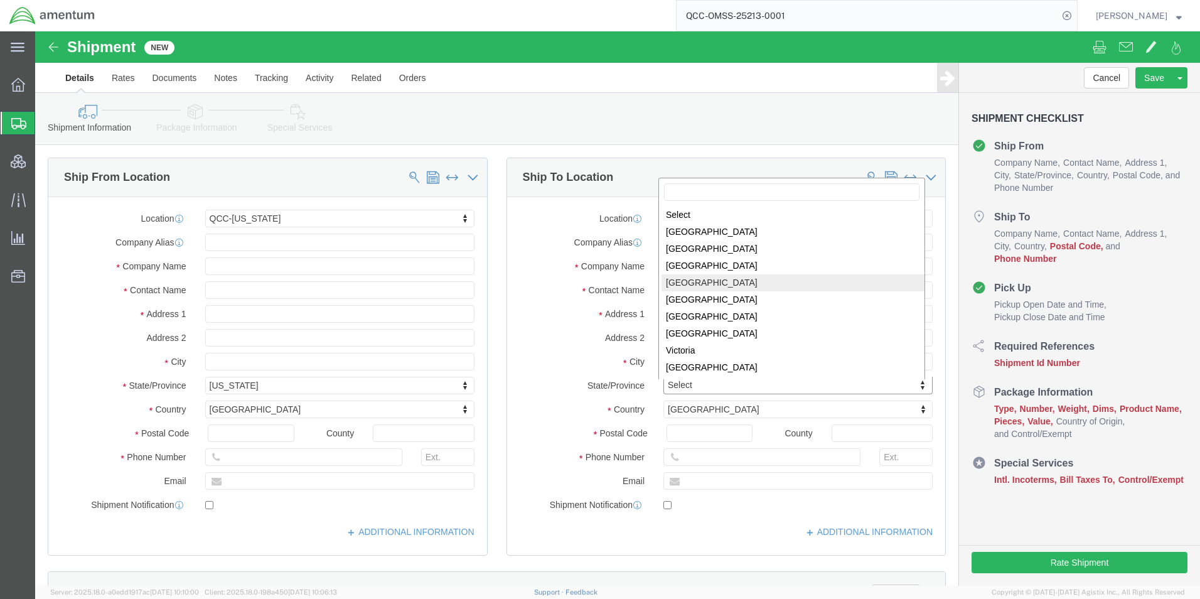
select select "NT"
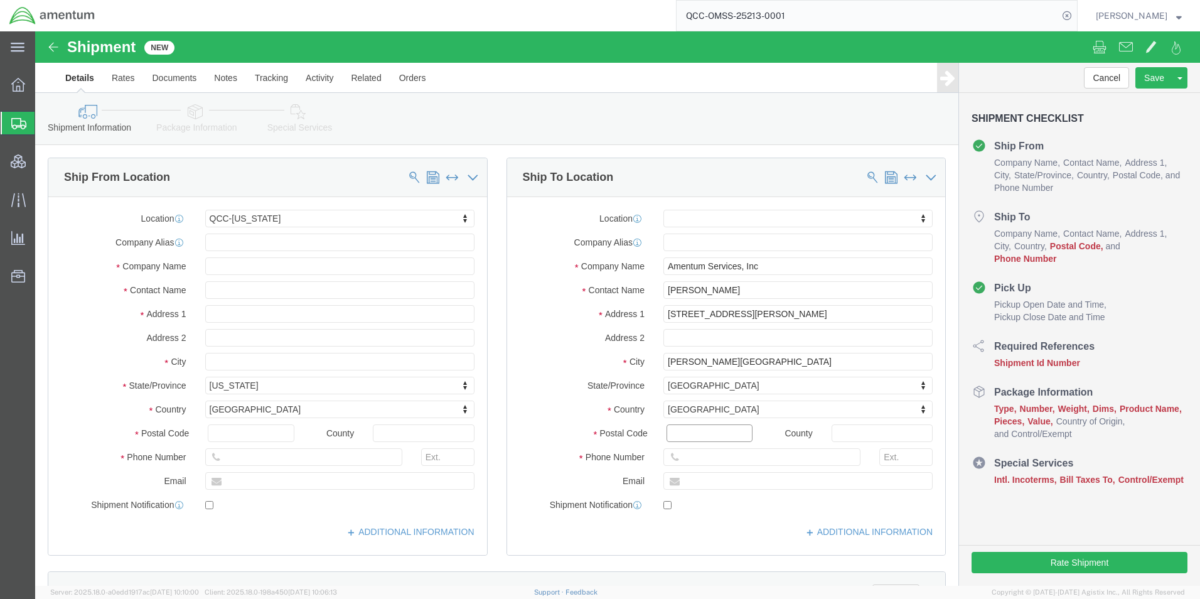
click input "Postal Code"
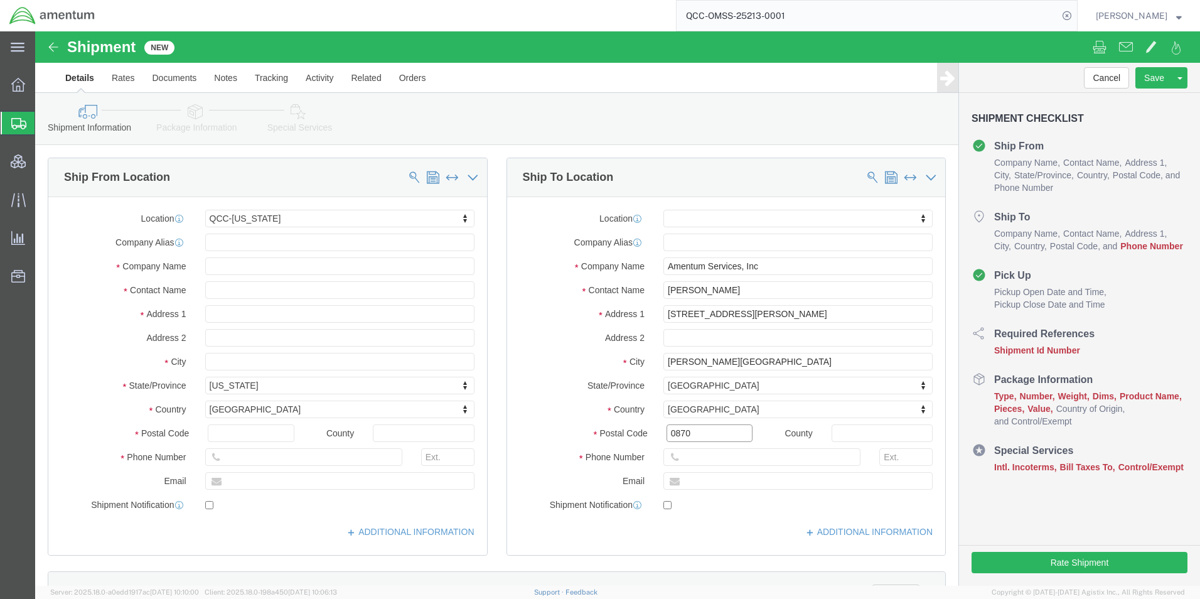
type input "0870"
type input "+61410553436"
type input "andrew.boyd@amentum.com"
checkbox input "true"
click div "ADDITIONAL INFORMATION"
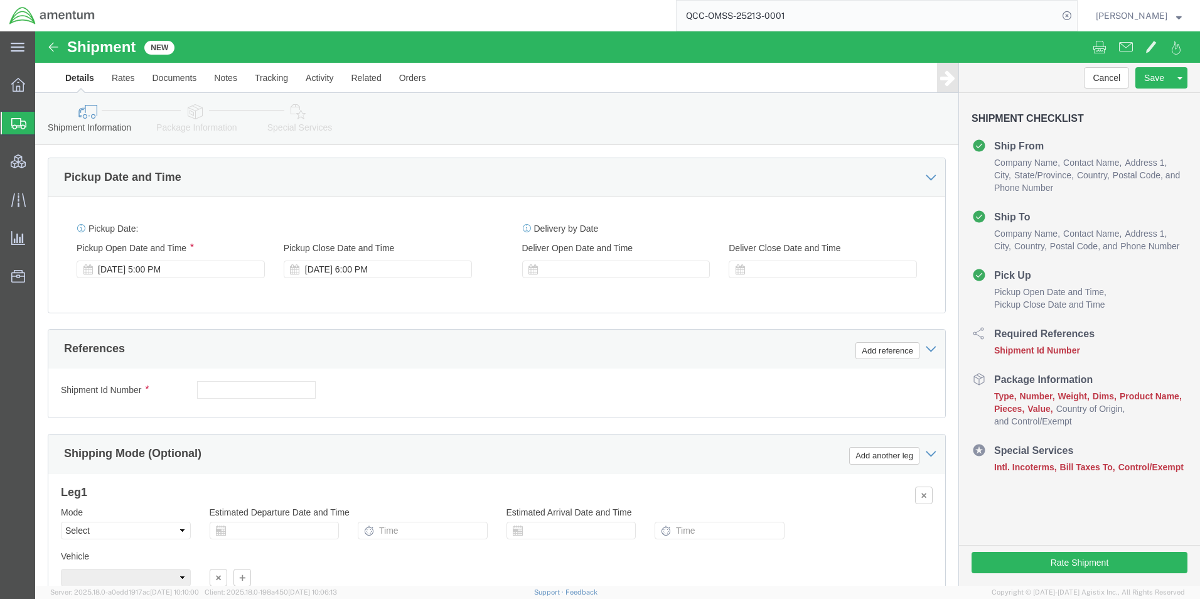
scroll to position [691, 0]
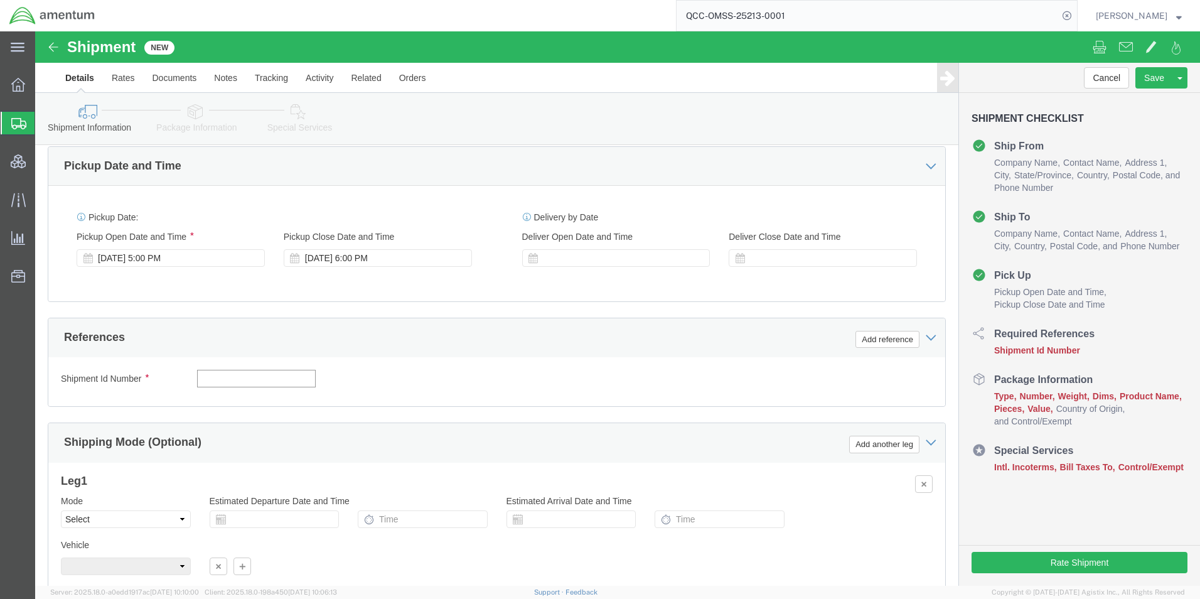
click input "text"
type input "QCC-CORP-25247-0001"
click div "Shipment Id Number QCC-CORP-25247-0001 Select Account Type Activity ID Airline …"
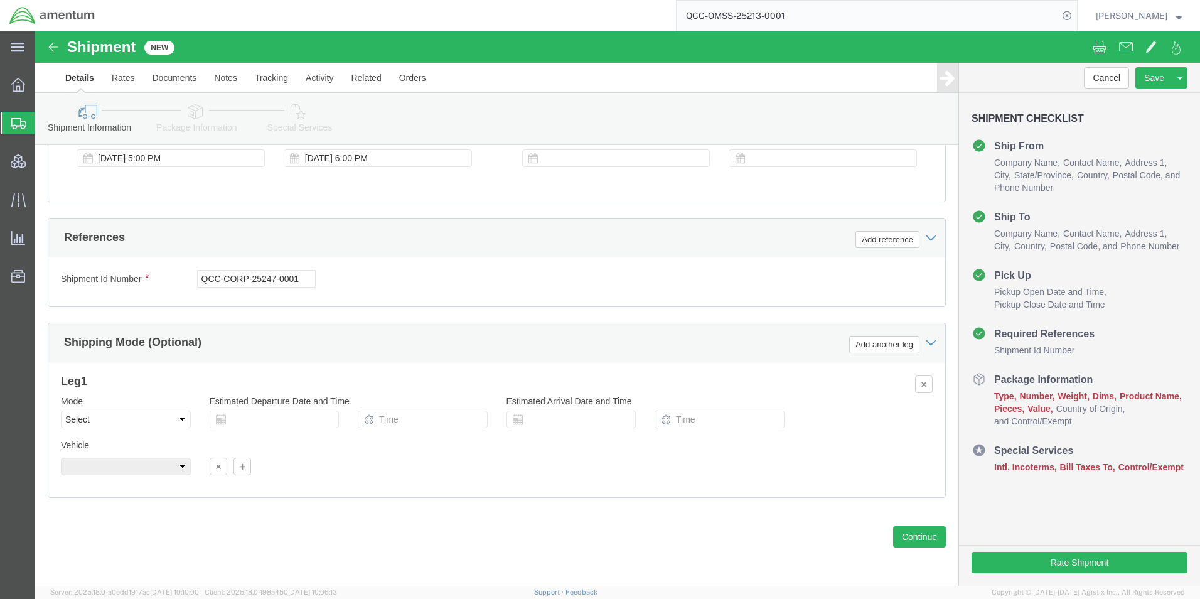
scroll to position [803, 0]
click button "Continue"
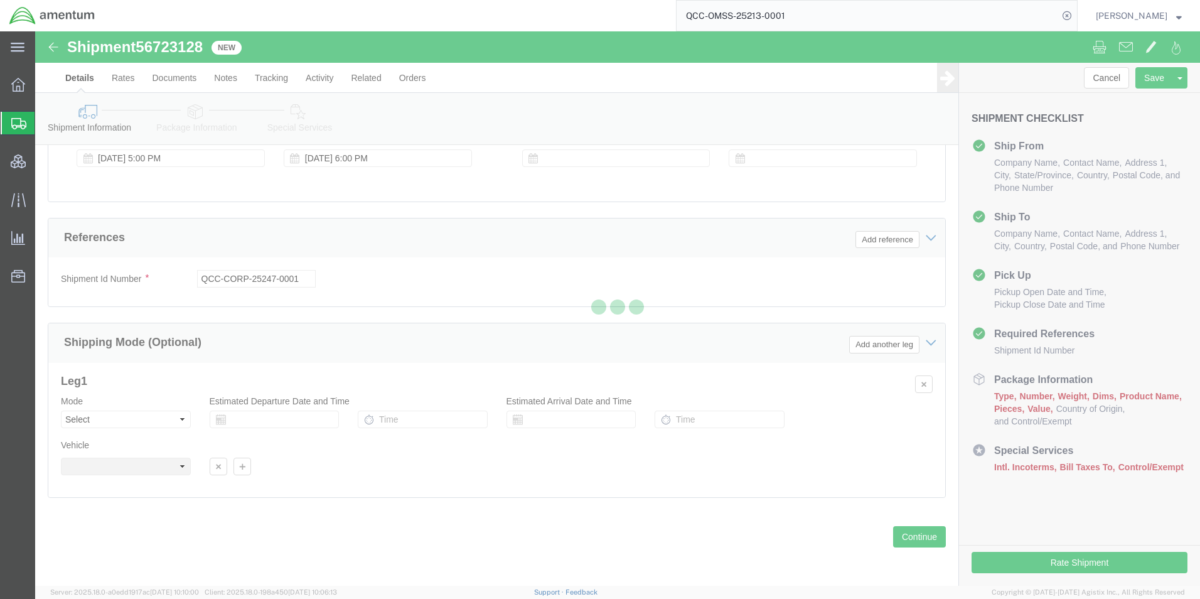
select select "42668"
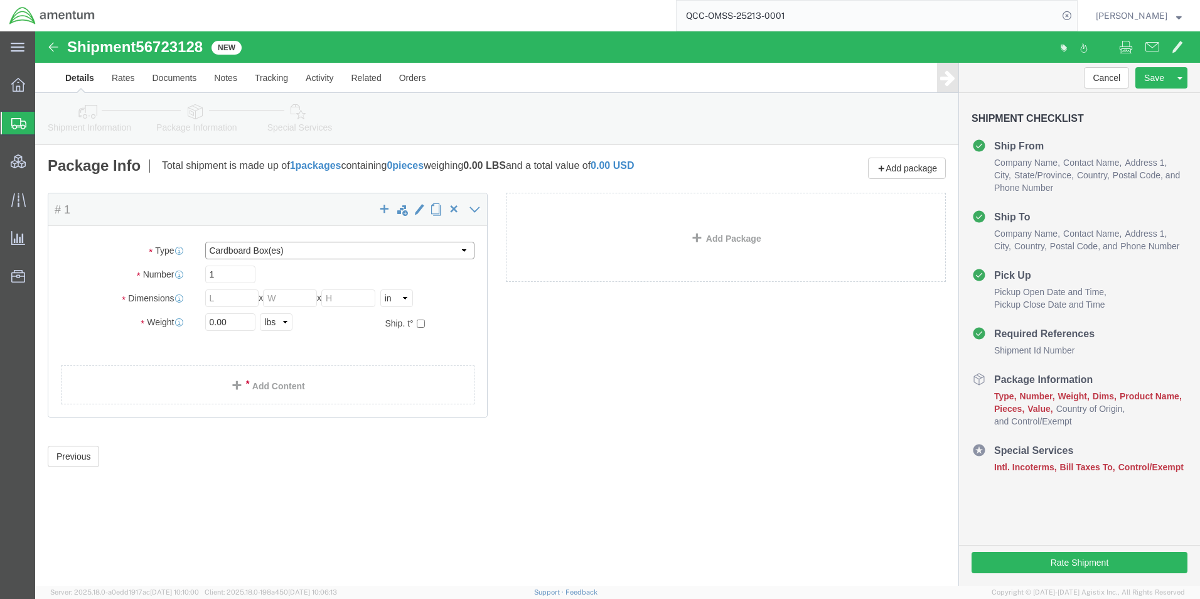
click select "Select BCK Boxes Bale(s) Basket(s) Bolt(s) Bottle(s) Buckets Bulk Bundle(s) Can…"
select select "LBX"
click select "Select BCK Boxes Bale(s) Basket(s) Bolt(s) Bottle(s) Buckets Bulk Bundle(s) Can…"
type input "17.50"
type input "12.50"
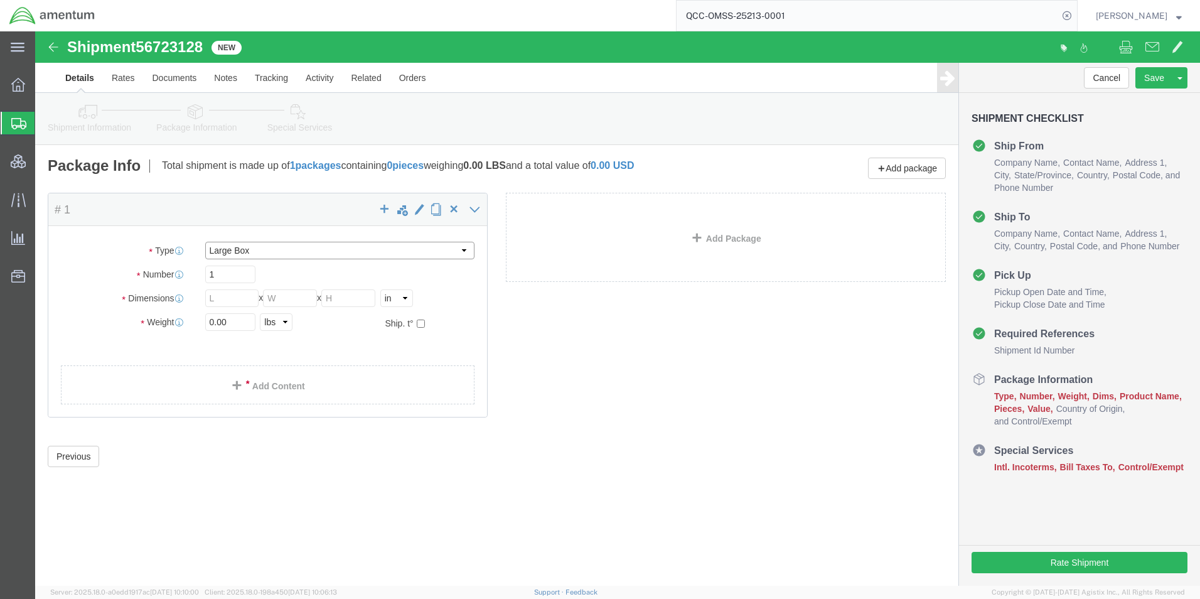
type input "3.00"
click input "0.00"
type input "5.00"
click ul
click link "Add Content"
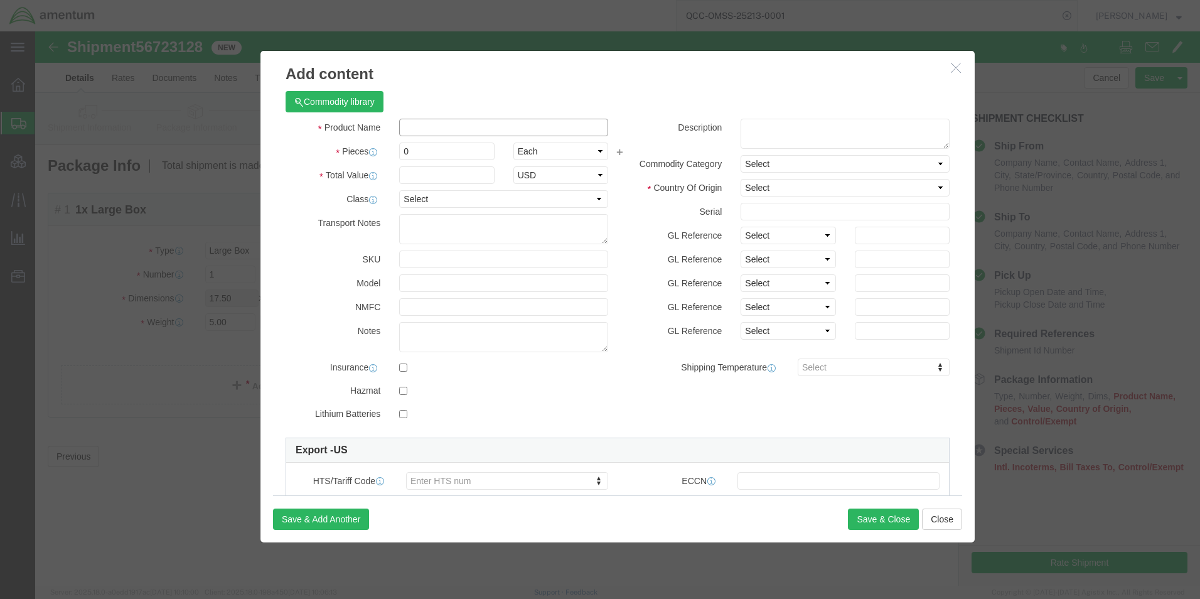
click input "text"
type input "Safe ID, Multi-Factor Authenticator"
type input "100"
click input "text"
type input "100"
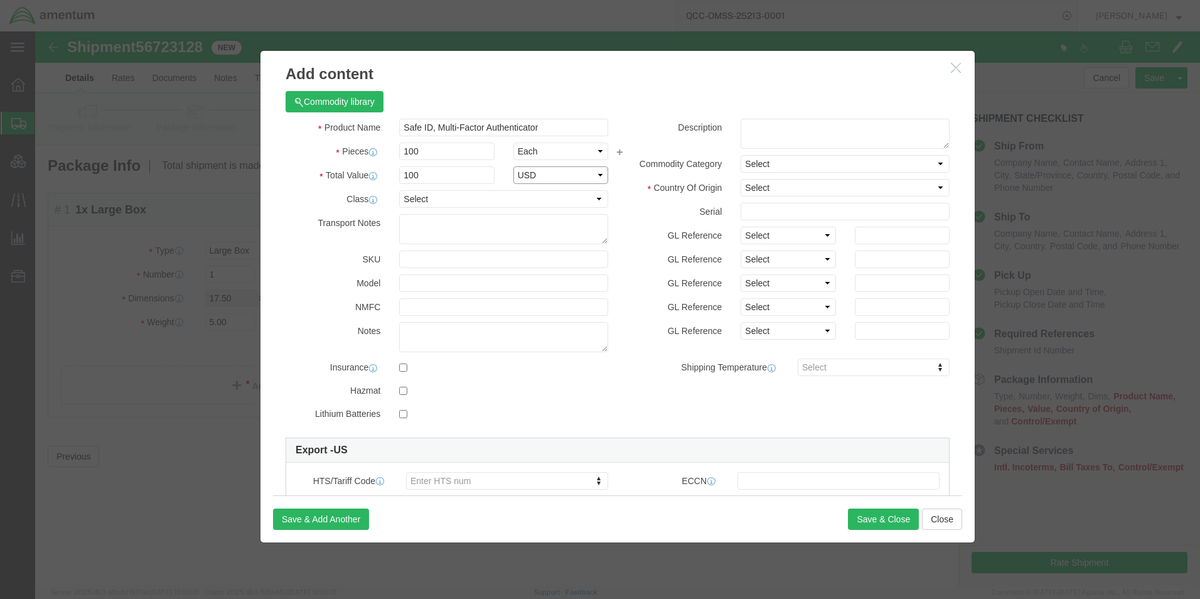
select select "USD"
click select "Select Afghanistan Åland Islands Albania Algeria American Samoa Andorra Angola …"
select select "US"
click select "Select Afghanistan Åland Islands Albania Algeria American Samoa Andorra Angola …"
click div "GL Reference Select Account Type Activity ID Airline Appointment Number ASN Bat…"
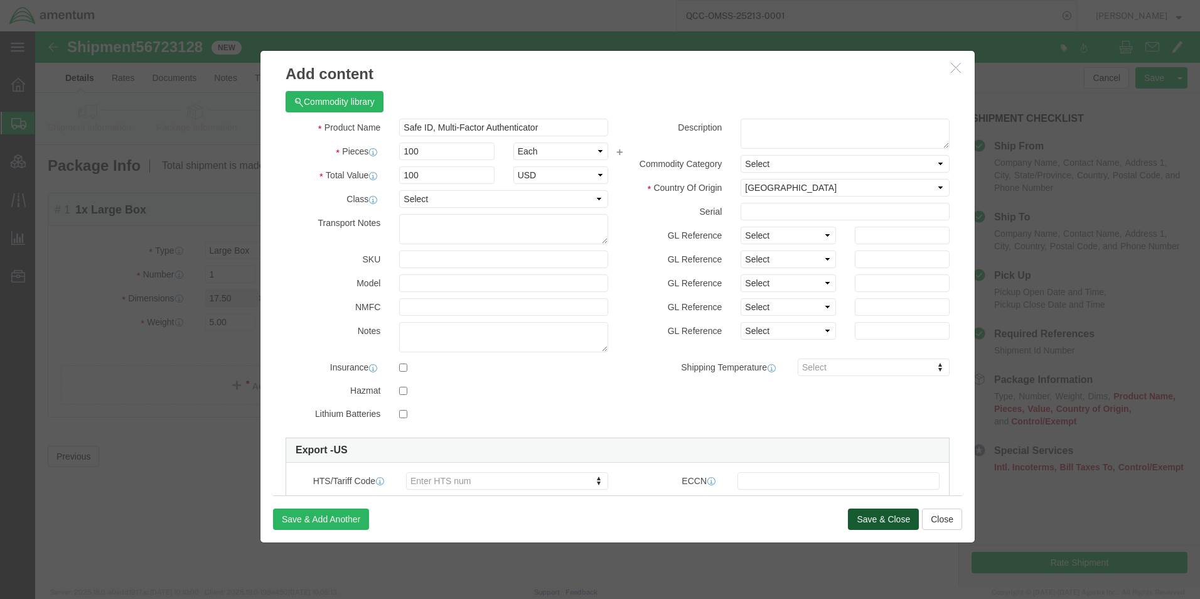
click button "Save & Close"
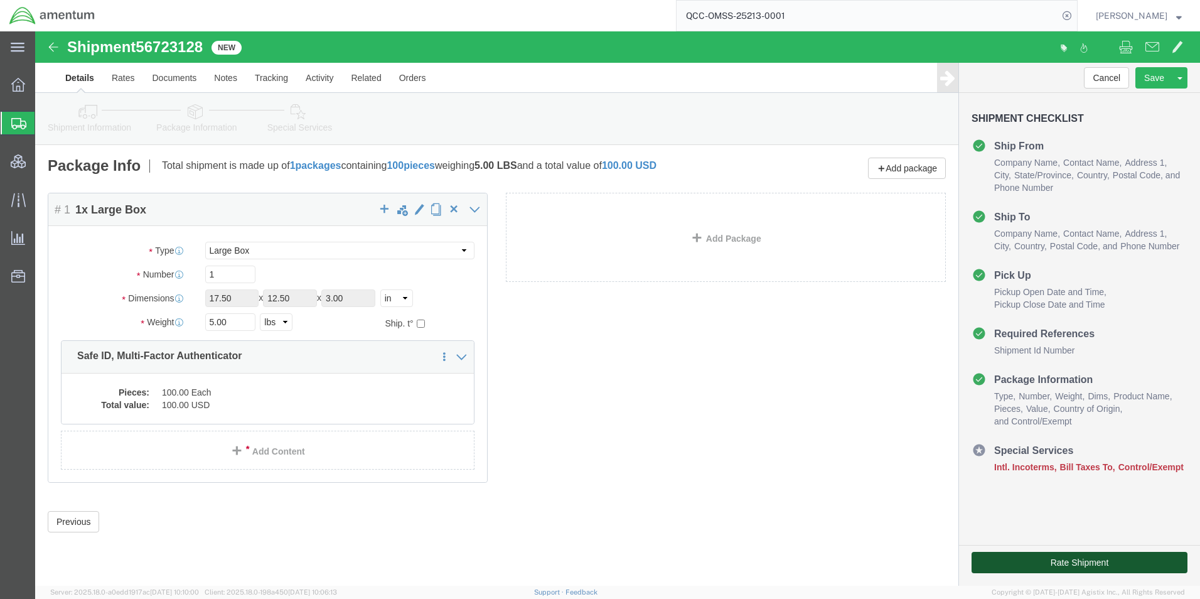
click button "Rate Shipment"
click div "Shipment Information Package Information Special Services Loading Routing"
click link "Special Services"
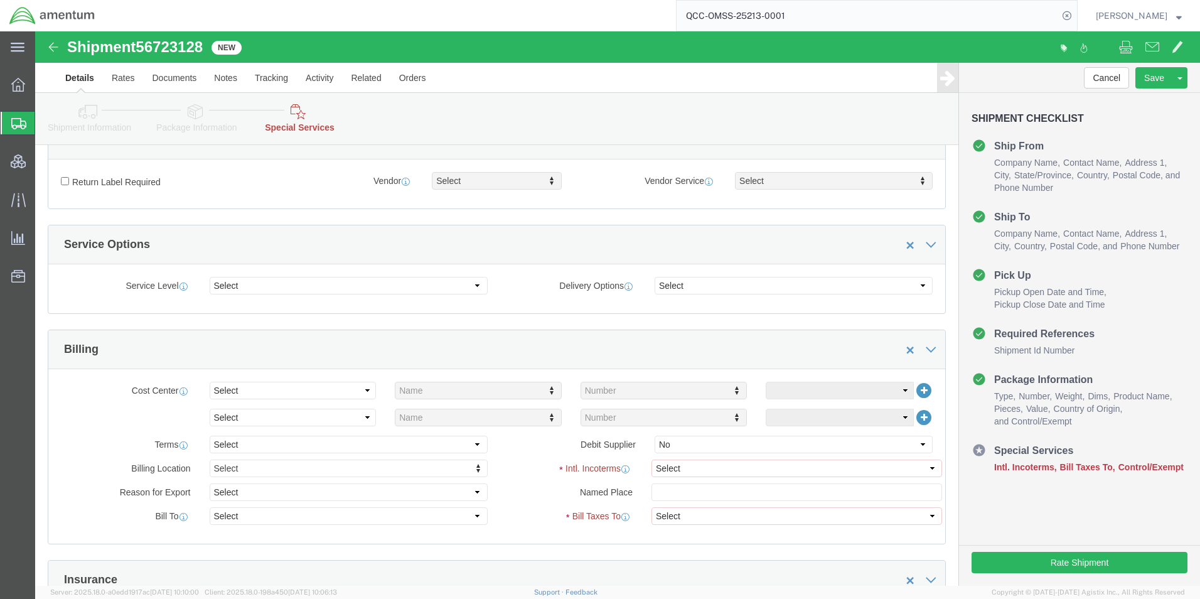
scroll to position [377, 0]
click select "Select Gift Personal Effects Repair/Warranty Return Sample Sold Temporary/Not S…"
select select "SOLD"
click select "Select Gift Personal Effects Repair/Warranty Return Sample Sold Temporary/Not S…"
click select "Select Recipient Account Sender/Shipper Third Party Account"
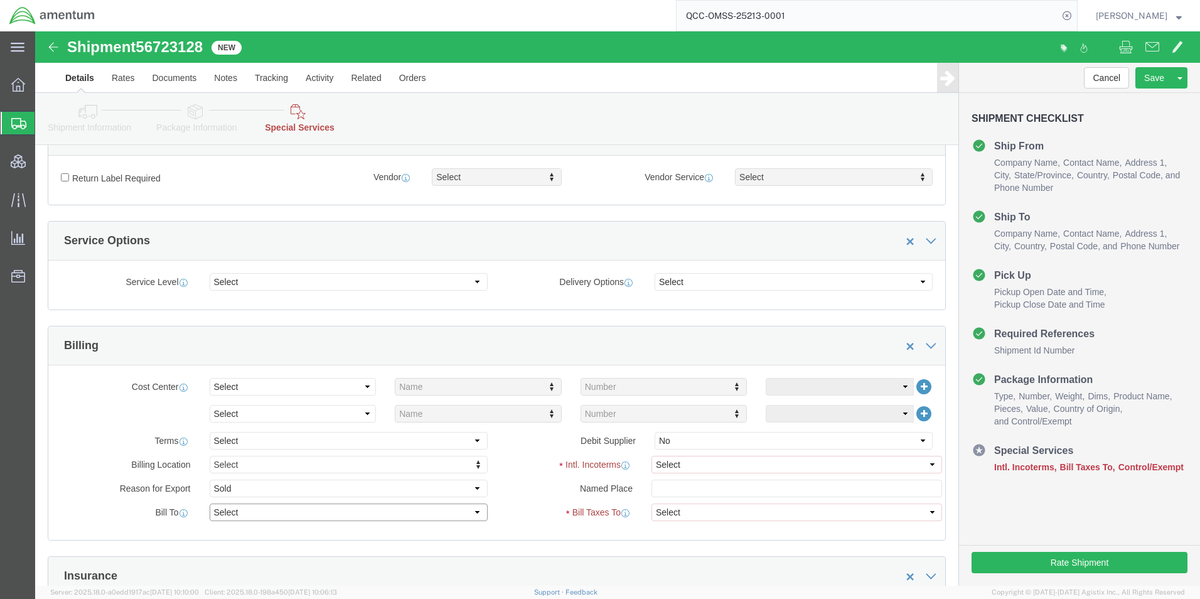
select select "SHIP"
click select "Select Recipient Account Sender/Shipper Third Party Account"
click select "Select Carriage Insurance Paid Carriage Paid To Cost and Freight Cost Insurance…"
select select "DDP"
click select "Select Carriage Insurance Paid Carriage Paid To Cost and Freight Cost Insurance…"
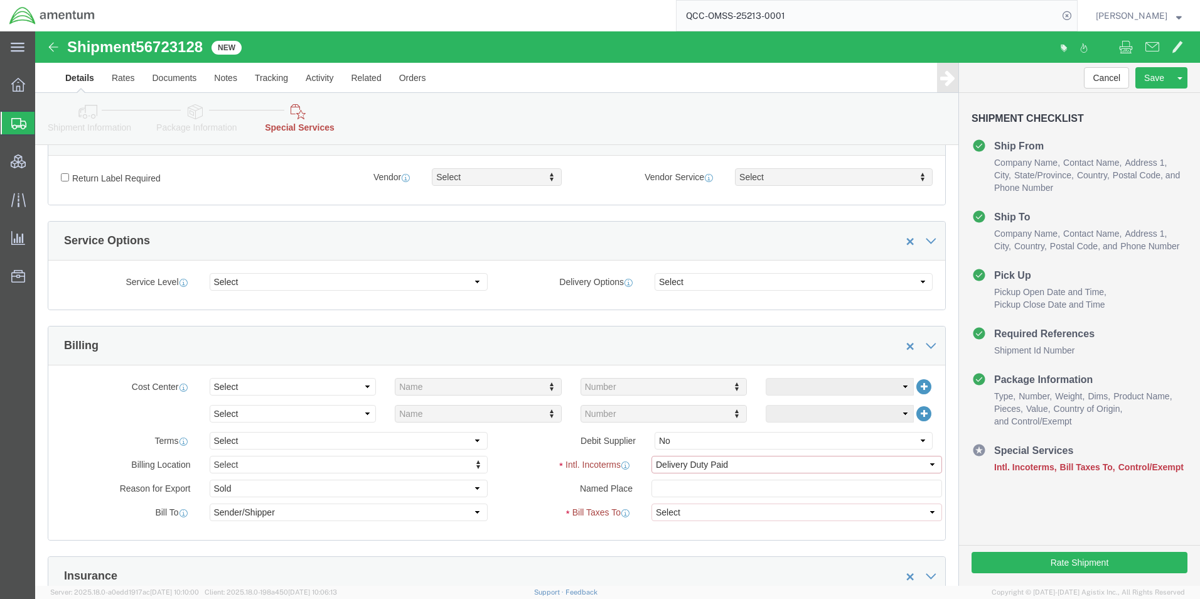
select select "SHIP"
drag, startPoint x: 668, startPoint y: 485, endPoint x: 677, endPoint y: 490, distance: 11.0
click select "Select Recipient Account Sender/Shipper Third Party Account"
click div "Manage special services Handling Options Hold at Location Return Info Service O…"
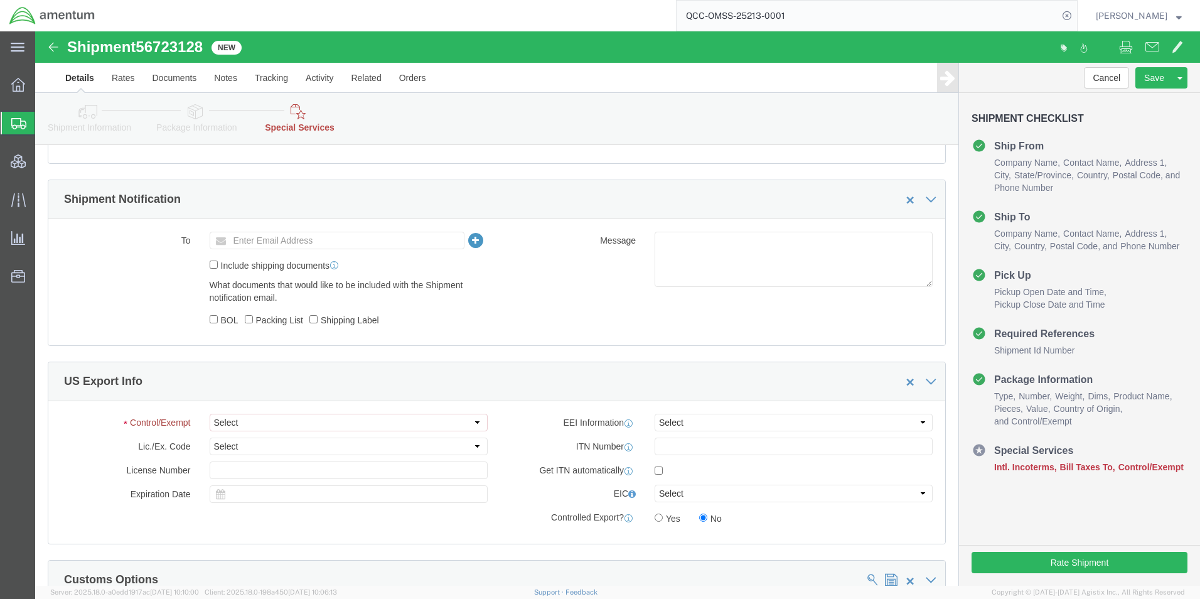
scroll to position [942, 0]
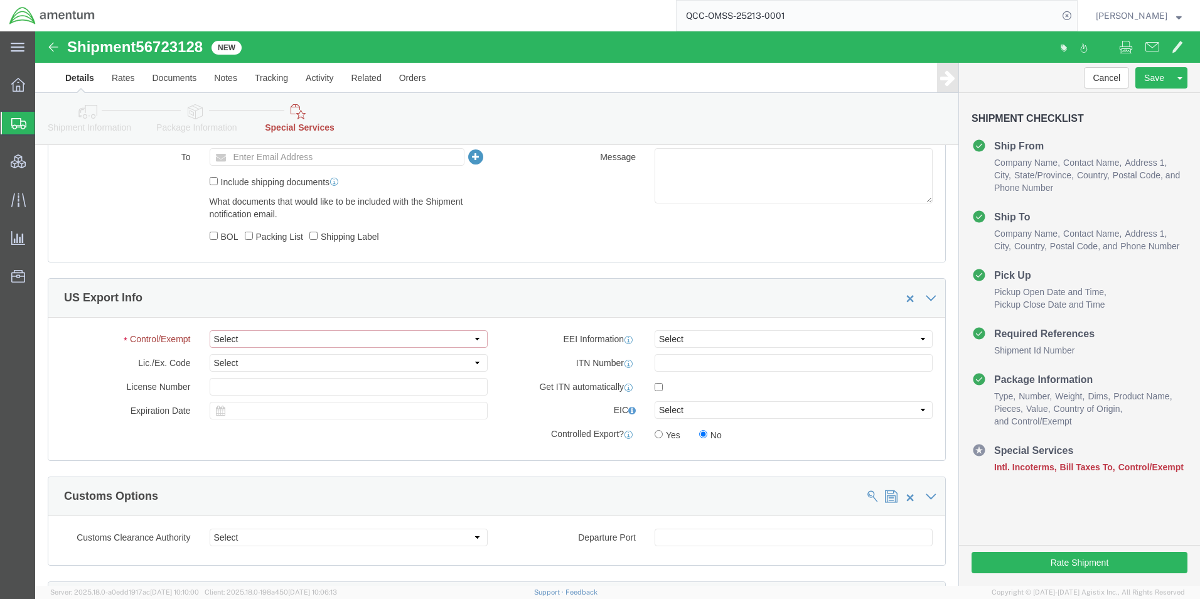
click select "Select ATF BIS DEA EPA FDA FTR ITAR OFAC Other (OPA)"
select select "BIS"
click select "Select ATF BIS DEA EPA FDA FTR ITAR OFAC Other (OPA)"
click select "Select AGR-Agricultural APP-Computers APR-Additional Permissive Exports AVS-Air…"
select select "NLR"
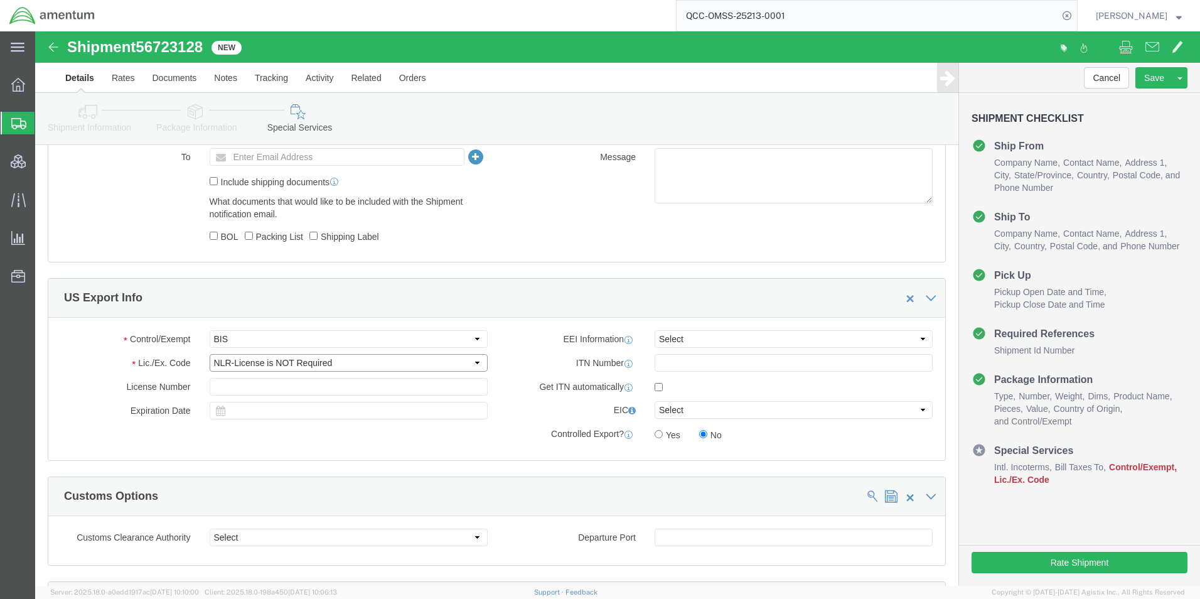
click select "Select AGR-Agricultural APP-Computers APR-Additional Permissive Exports AVS-Air…"
click select "Select ATF BIS DEA EPA FDA FTR ITAR OFAC Other (OPA)"
select select "FTR"
click select "Select ATF BIS DEA EPA FDA FTR ITAR OFAC Other (OPA)"
click select "Select AES-Direct EEI Carrier File EEI EEI Exempt"
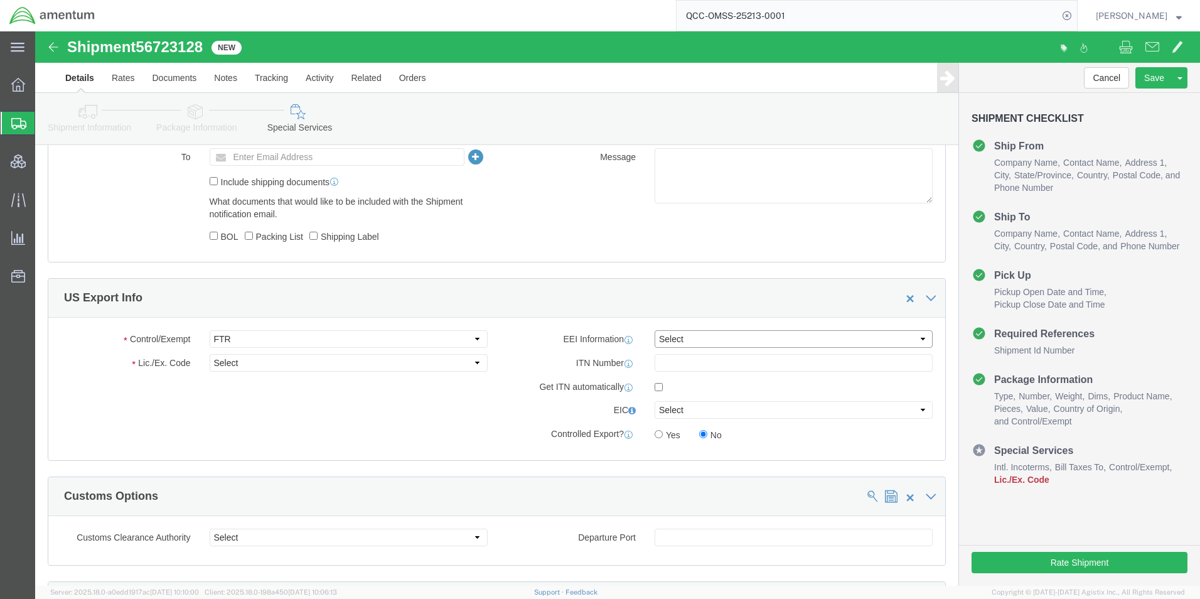
select select "EXEM"
click select "Select AES-Direct EEI Carrier File EEI EEI Exempt"
click div "Control/Exempt Select ATF BIS DEA EPA FDA FTR ITAR OFAC Other (OPA) Lic./Ex. Co…"
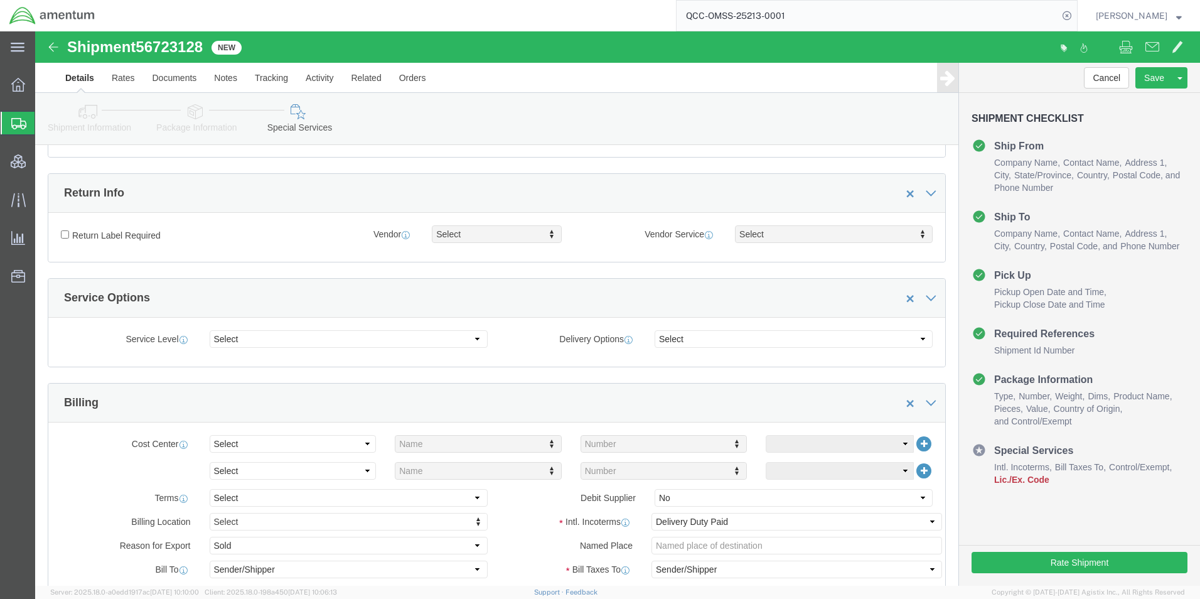
scroll to position [314, 0]
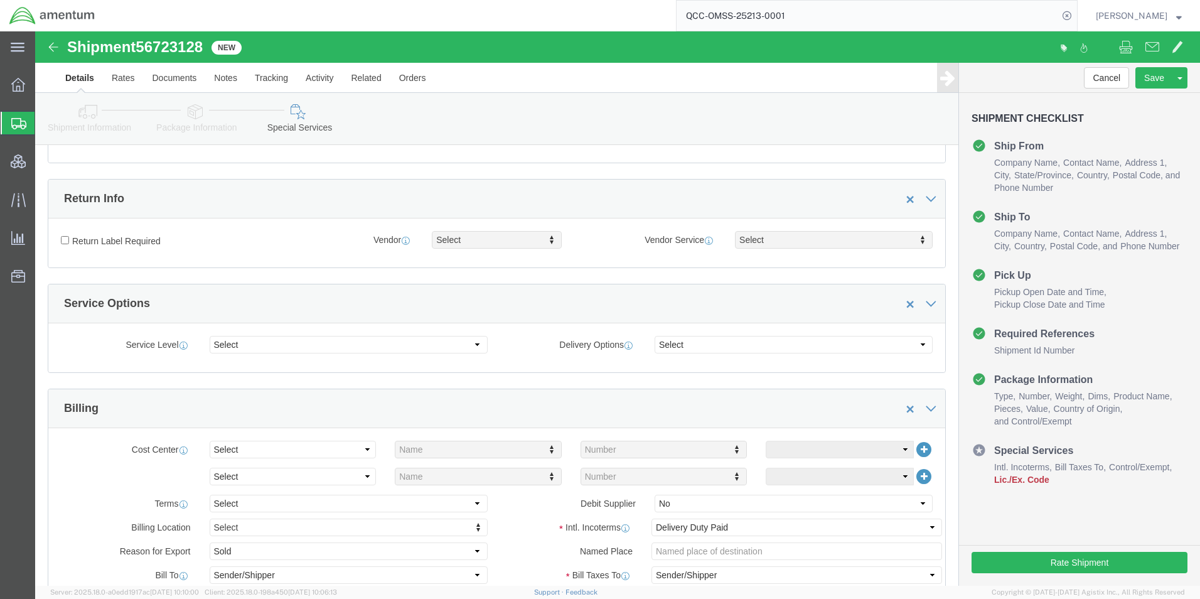
click icon
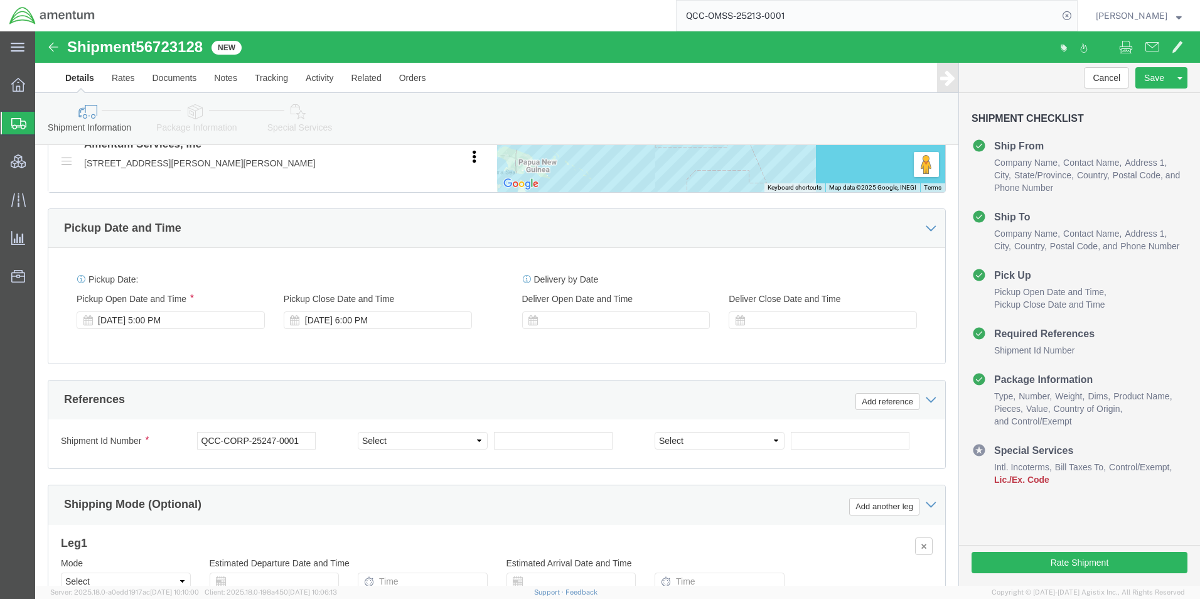
scroll to position [565, 0]
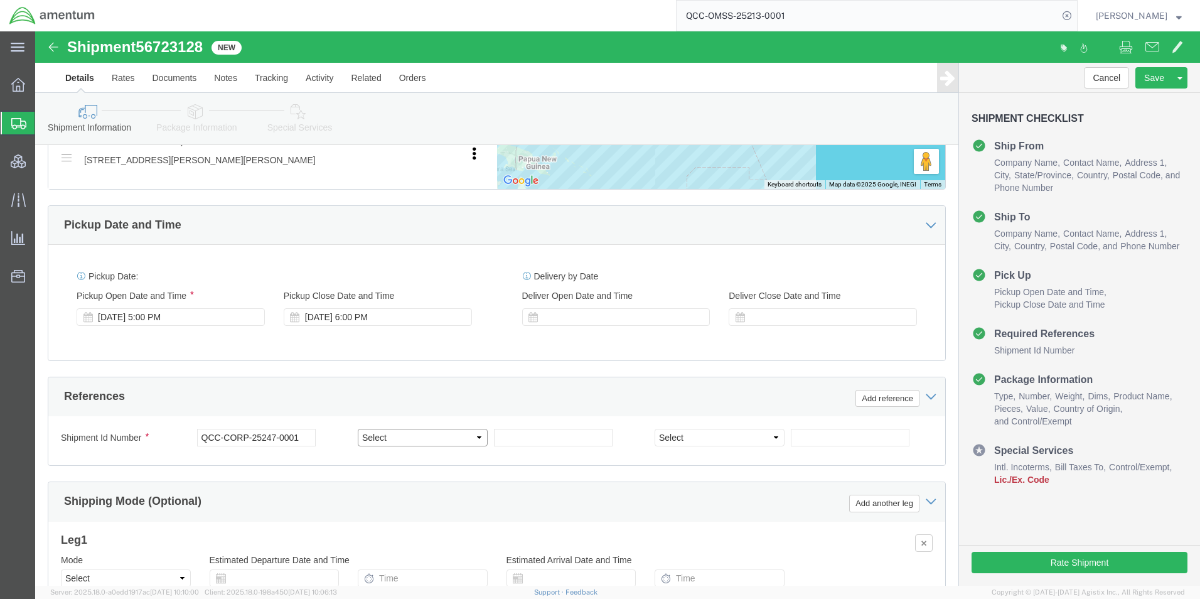
click select "Select Account Type Activity ID Airline Appointment Number ASN Batch Request # …"
select select "PROJNUM"
click select "Select Account Type Activity ID Airline Appointment Number ASN Batch Request # …"
click input "text"
type input "OVHD.100868.00000"
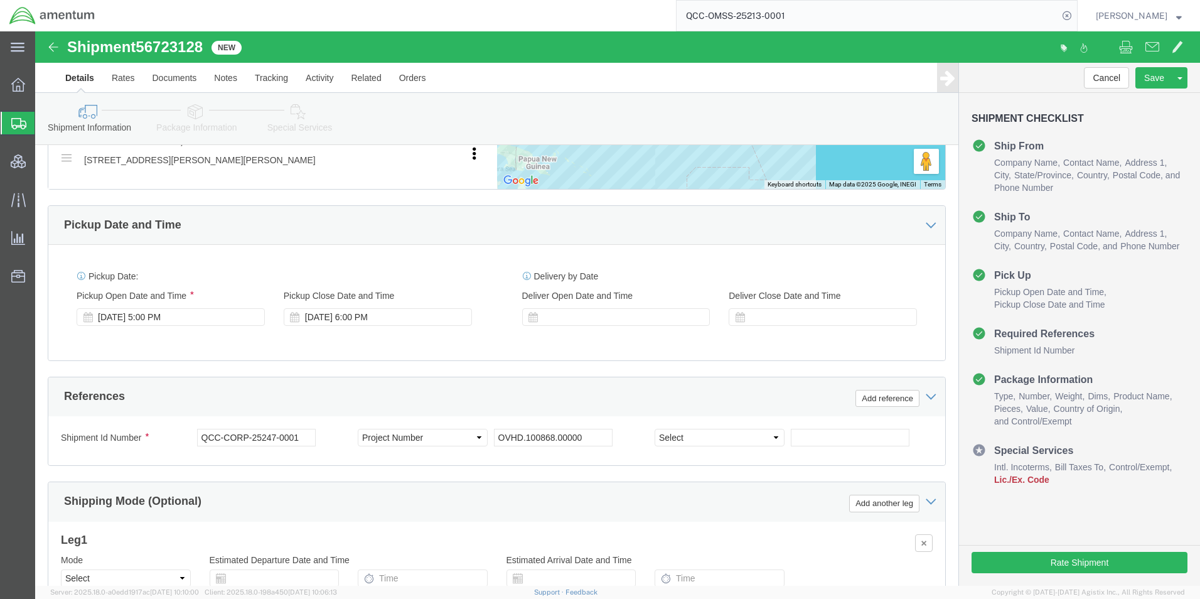
click div "Shipping Mode (Optional) Add another leg"
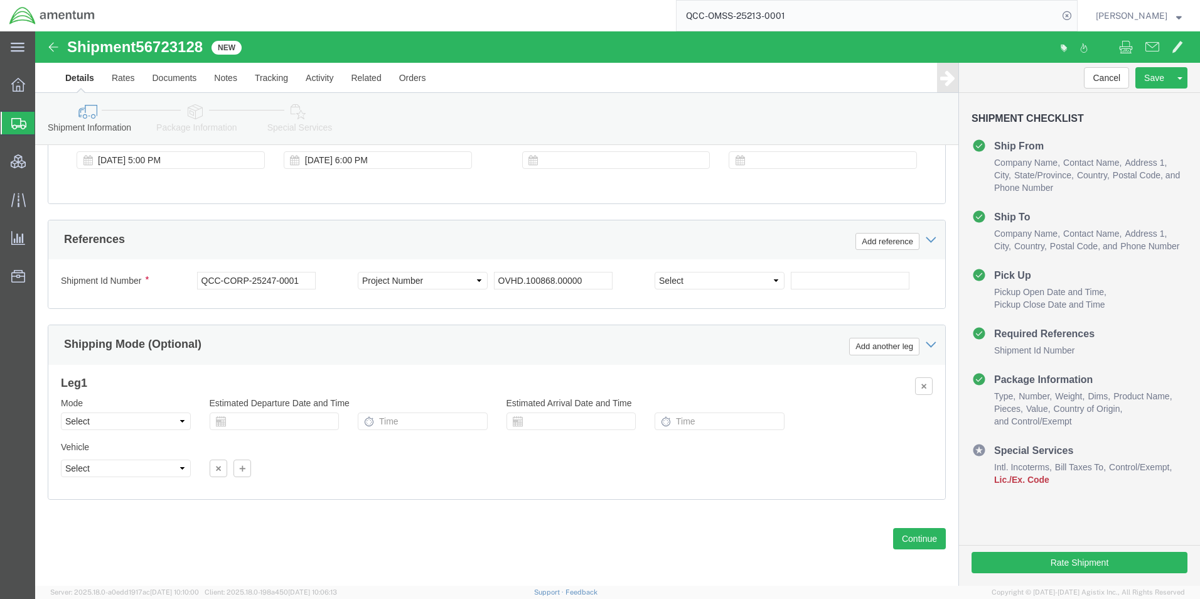
scroll to position [736, 0]
click button "Continue"
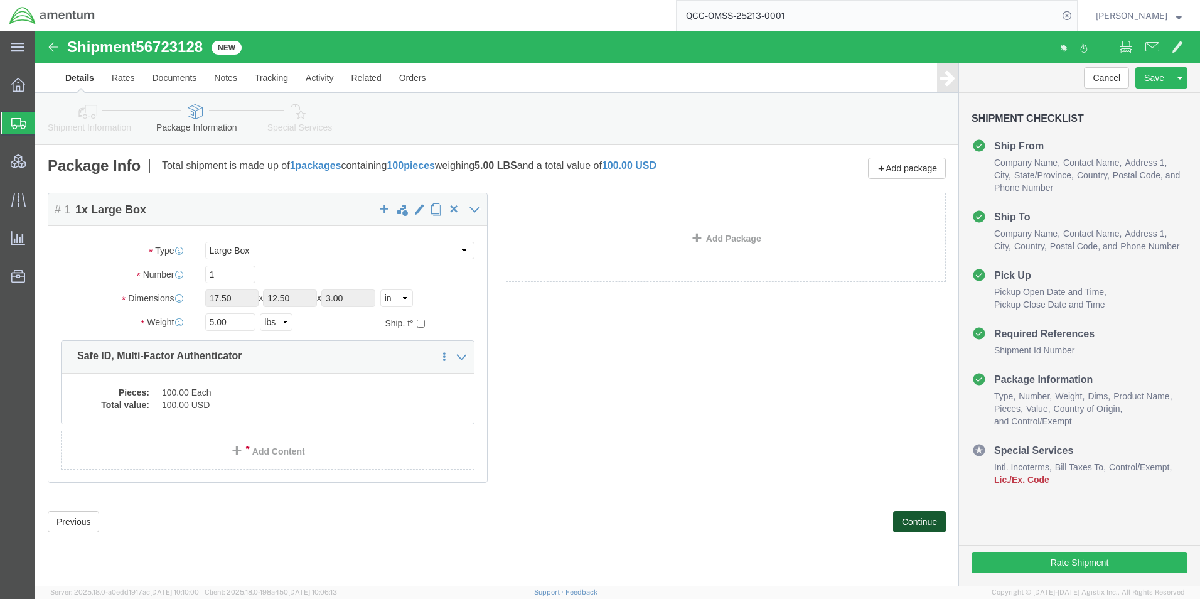
scroll to position [0, 0]
click dd "100.00 USD"
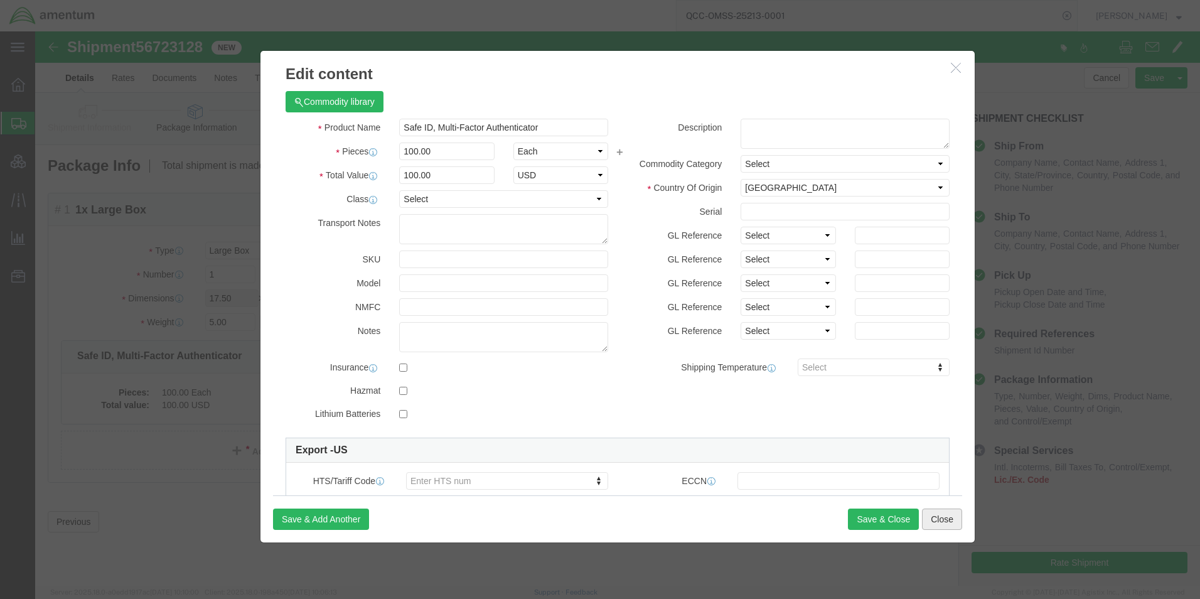
drag, startPoint x: 898, startPoint y: 492, endPoint x: 842, endPoint y: 532, distance: 67.9
click button "Close"
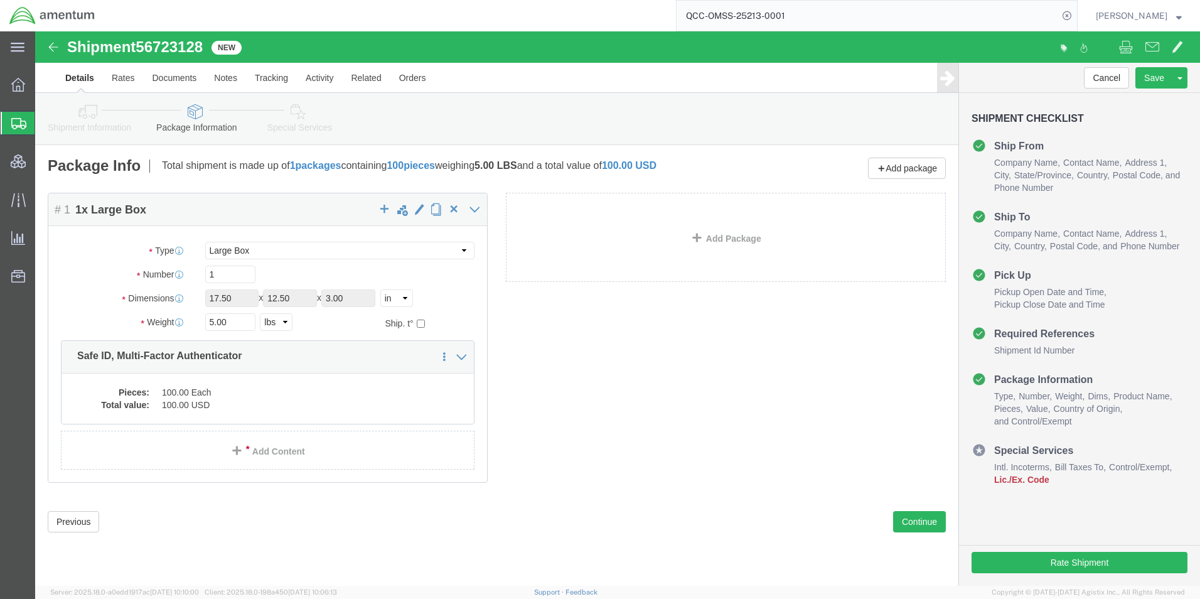
click at [0, 0] on span "Shipment Manager" at bounding box center [0, 0] width 0 height 0
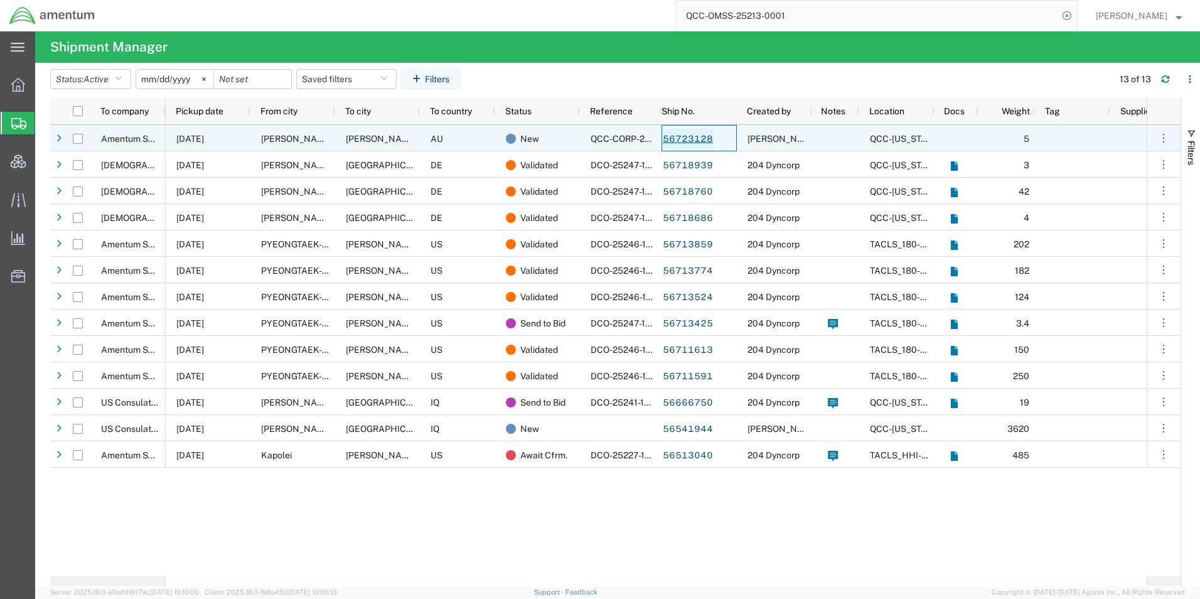
click at [690, 135] on link "56723128" at bounding box center [687, 139] width 51 height 20
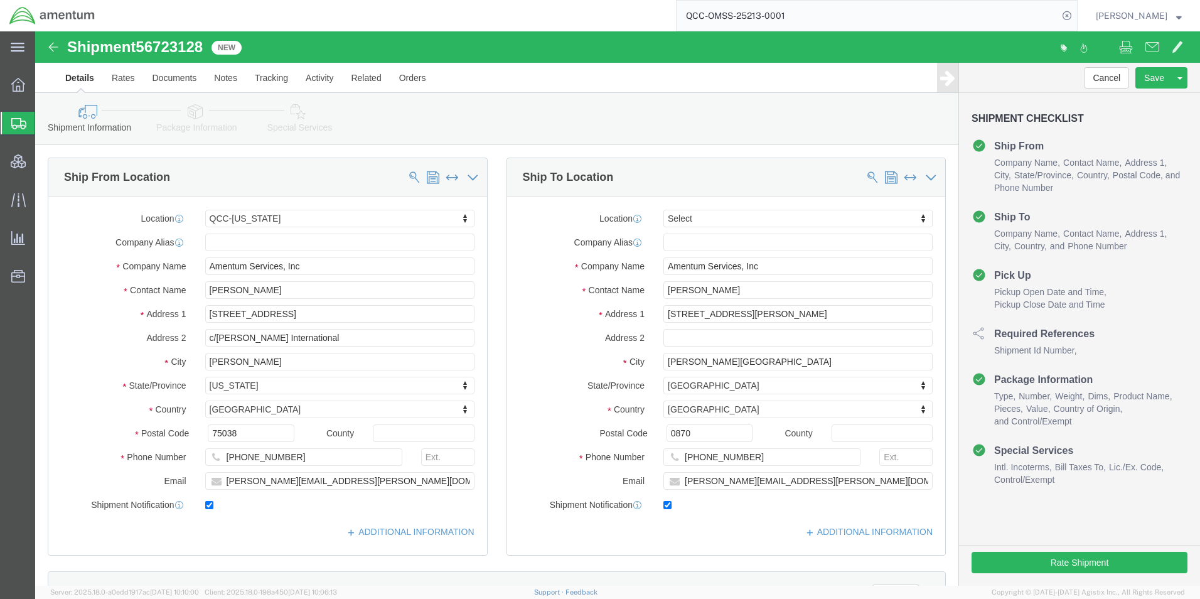
select select "42668"
select select
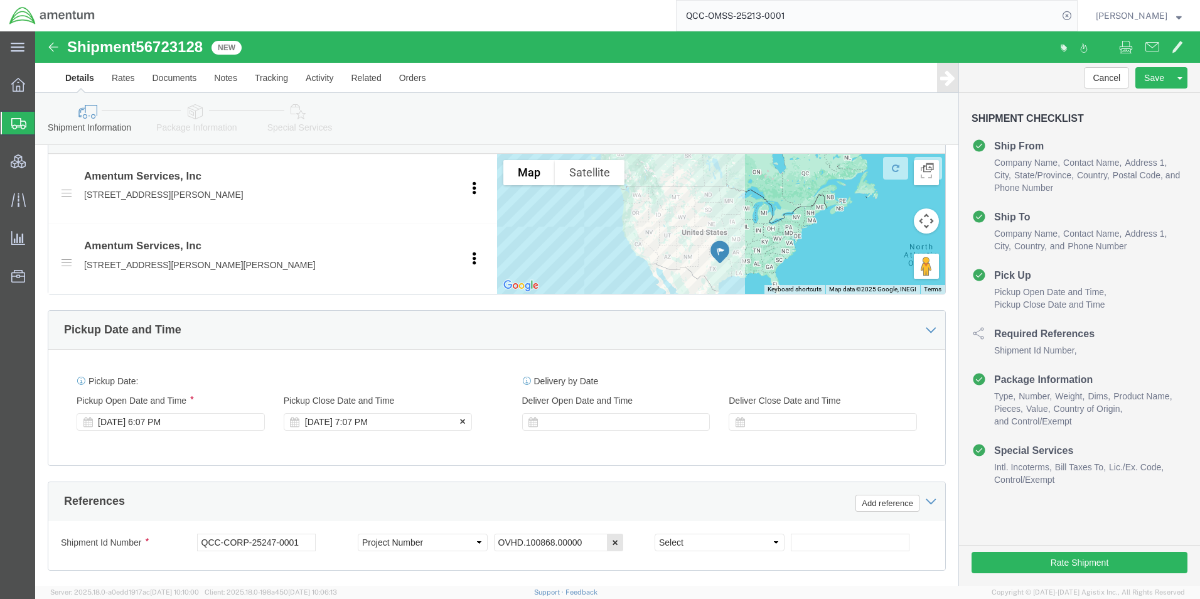
scroll to position [691, 0]
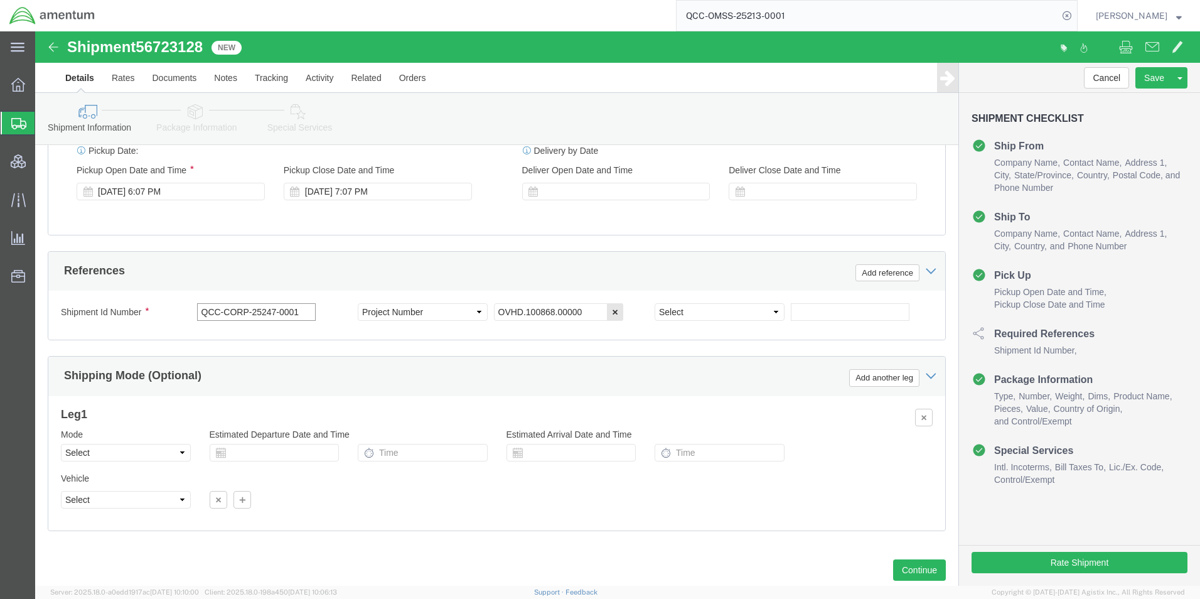
drag, startPoint x: 270, startPoint y: 294, endPoint x: 89, endPoint y: 296, distance: 180.8
click div "Shipment Id Number QCC-CORP-25247-0001"
click div "Shipping Mode (Optional) Add another leg"
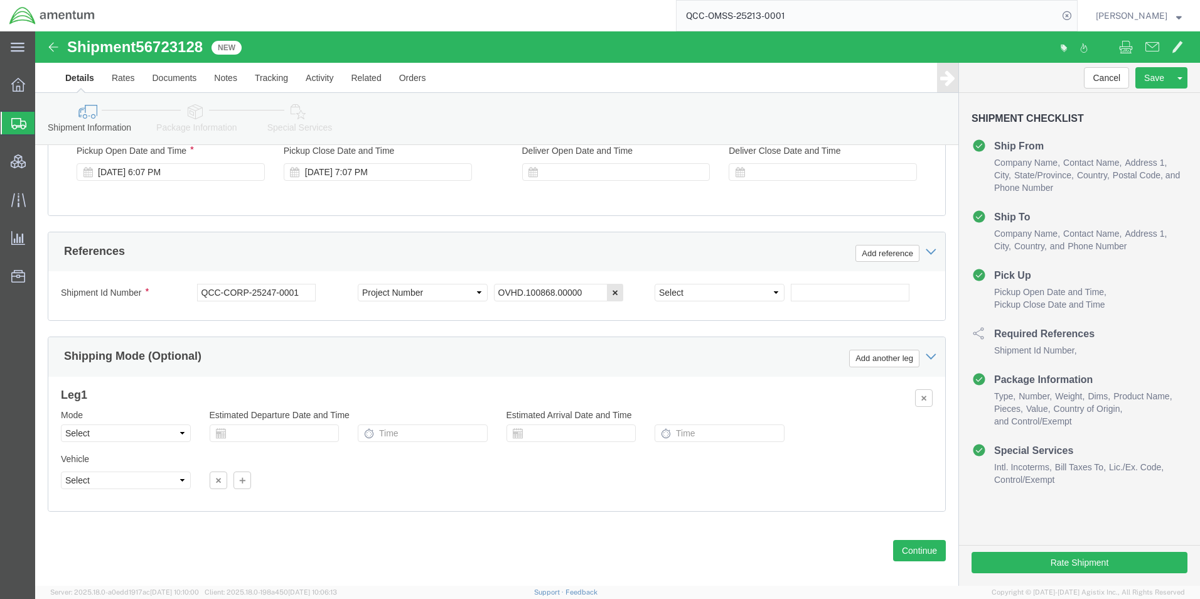
scroll to position [736, 0]
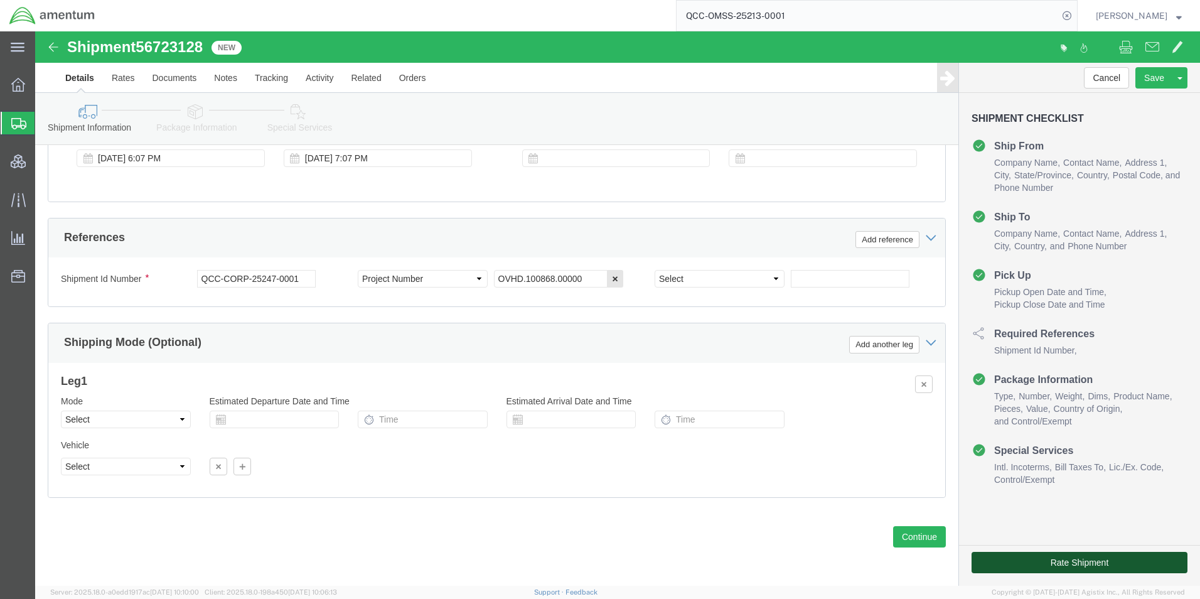
click button "Rate Shipment"
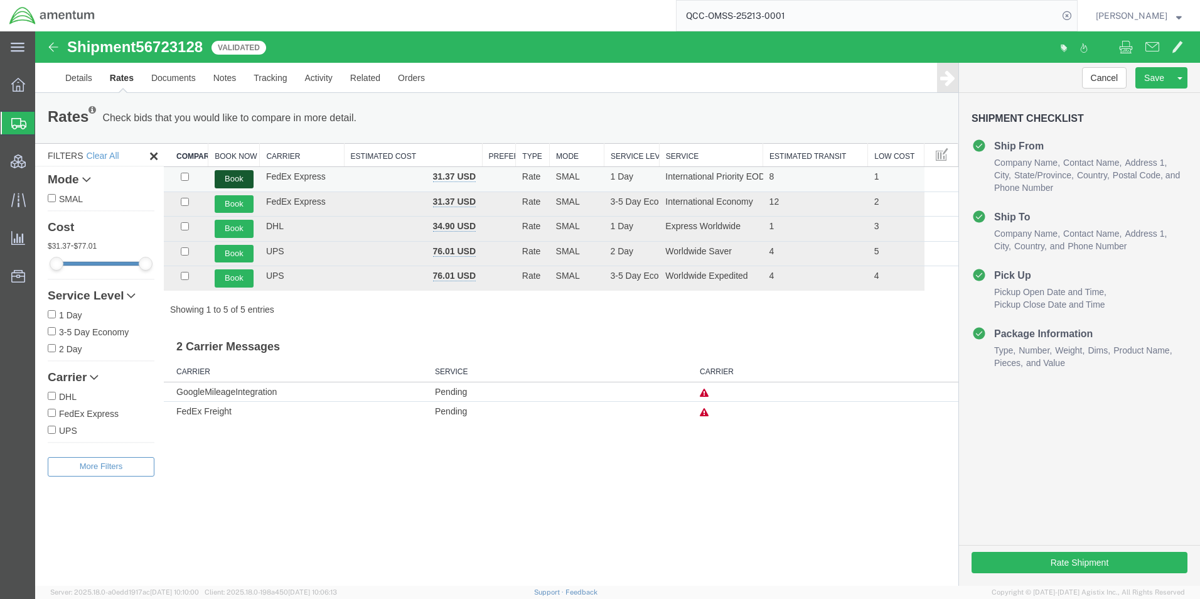
click at [230, 178] on button "Book" at bounding box center [234, 179] width 39 height 18
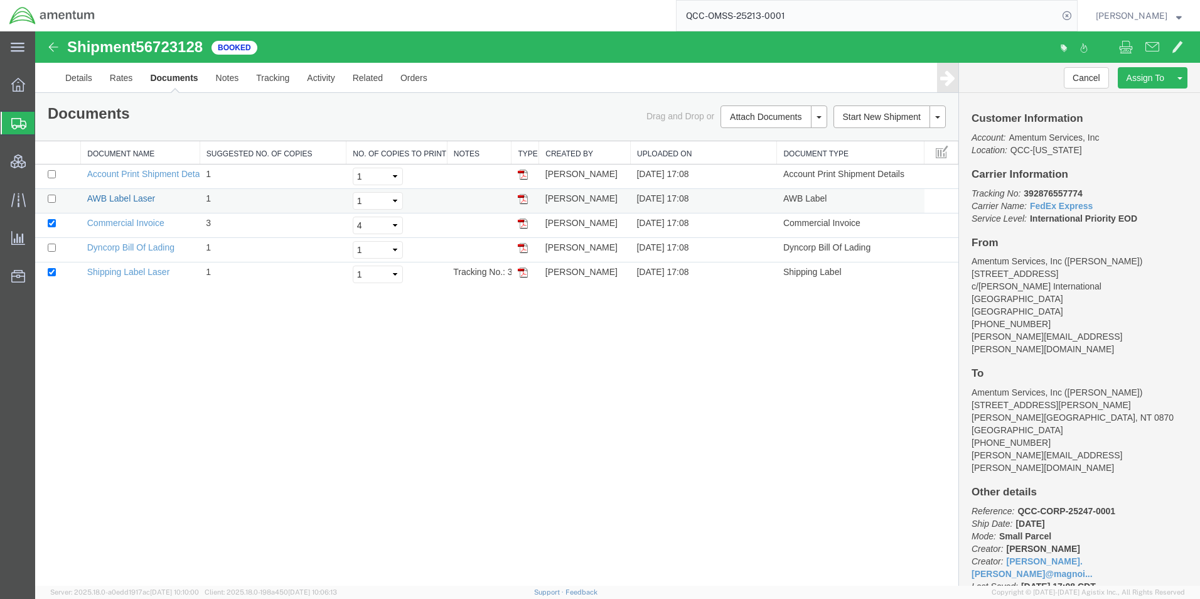
click at [127, 196] on link "AWB Label Laser" at bounding box center [121, 198] width 68 height 10
click at [122, 222] on link "Commercial Invoice" at bounding box center [125, 223] width 77 height 10
click at [130, 270] on link "Shipping Label Laser" at bounding box center [128, 272] width 83 height 10
click at [68, 80] on link "Details" at bounding box center [78, 78] width 45 height 30
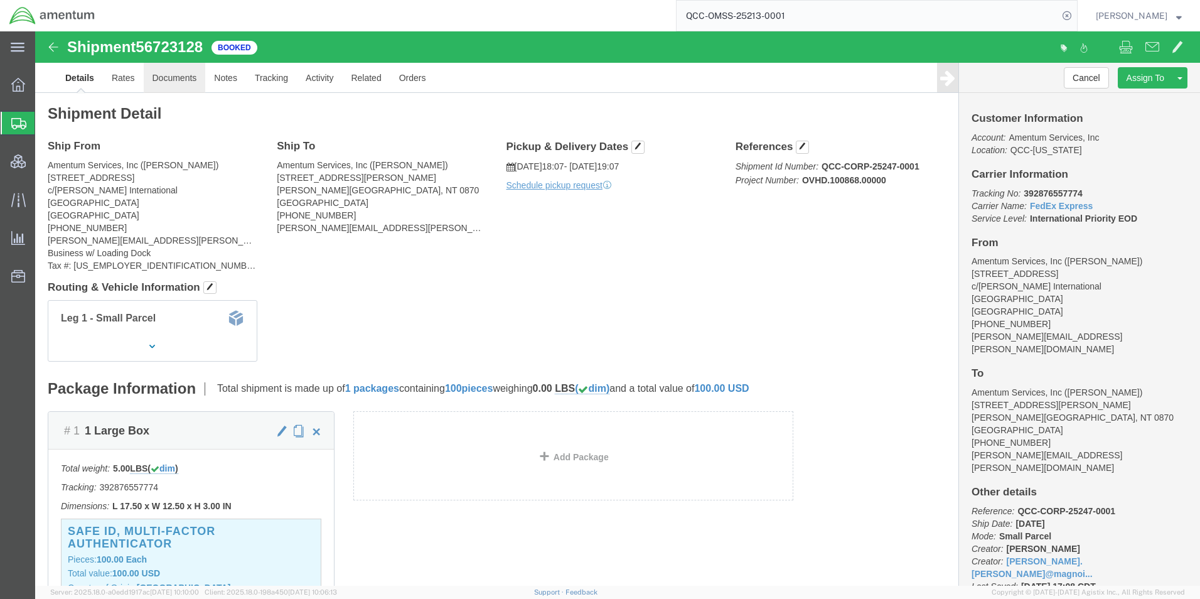
click link "Documents"
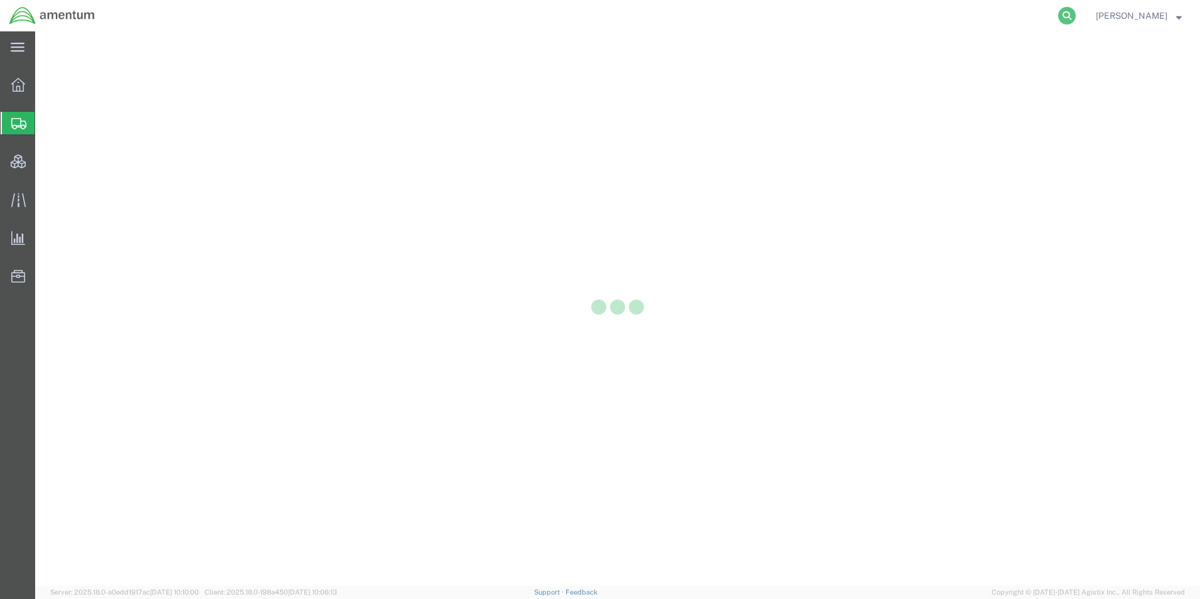
click at [1076, 16] on icon at bounding box center [1067, 16] width 18 height 18
click at [880, 16] on input "search" at bounding box center [868, 16] width 382 height 30
paste input "56358041"
type input "56358041"
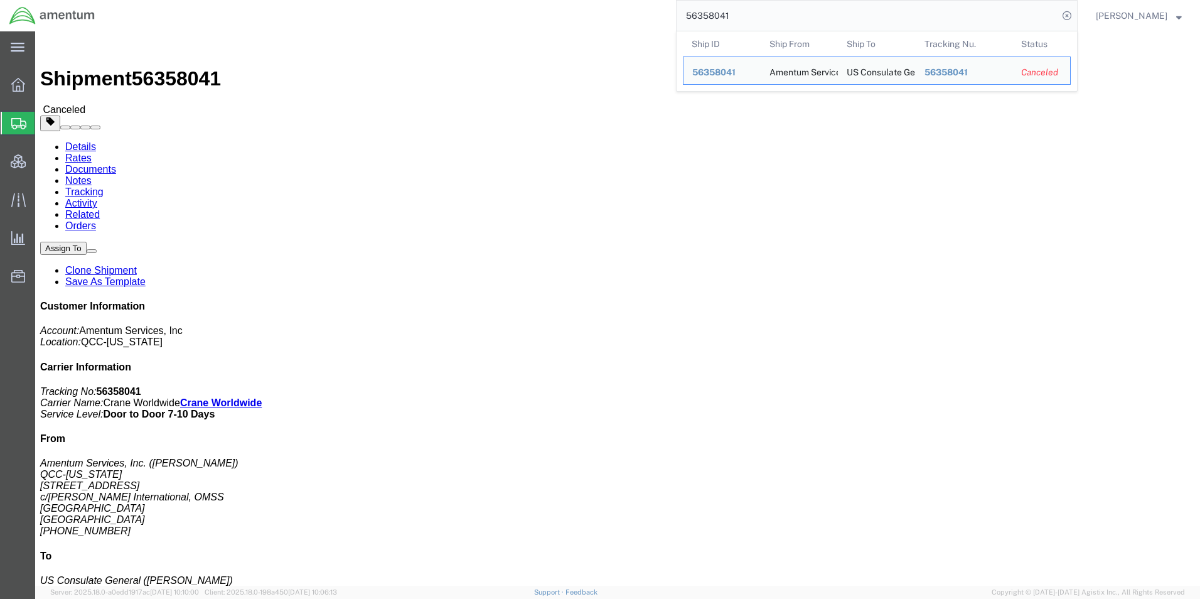
click div "Leg 1 - Air"
